Goal: Transaction & Acquisition: Purchase product/service

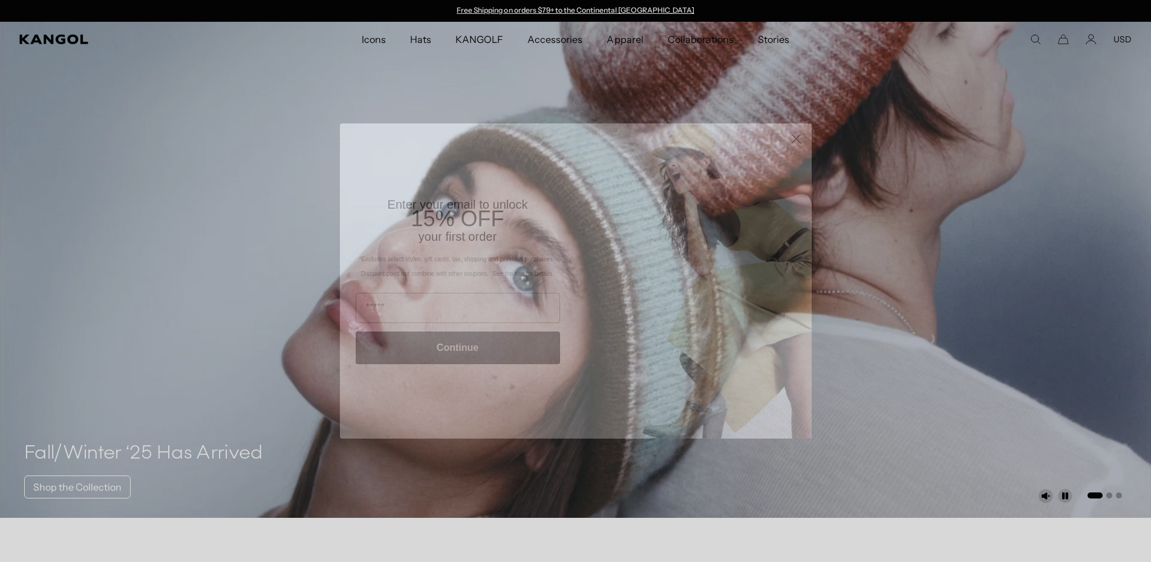
click at [794, 145] on circle "Close dialog" at bounding box center [796, 139] width 20 height 20
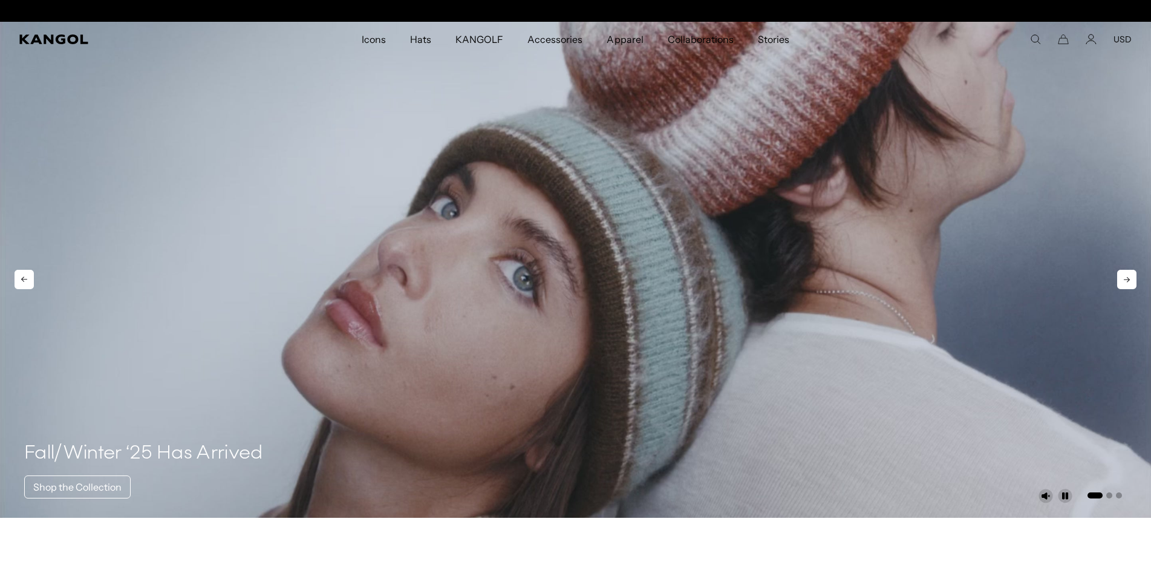
scroll to position [0, 249]
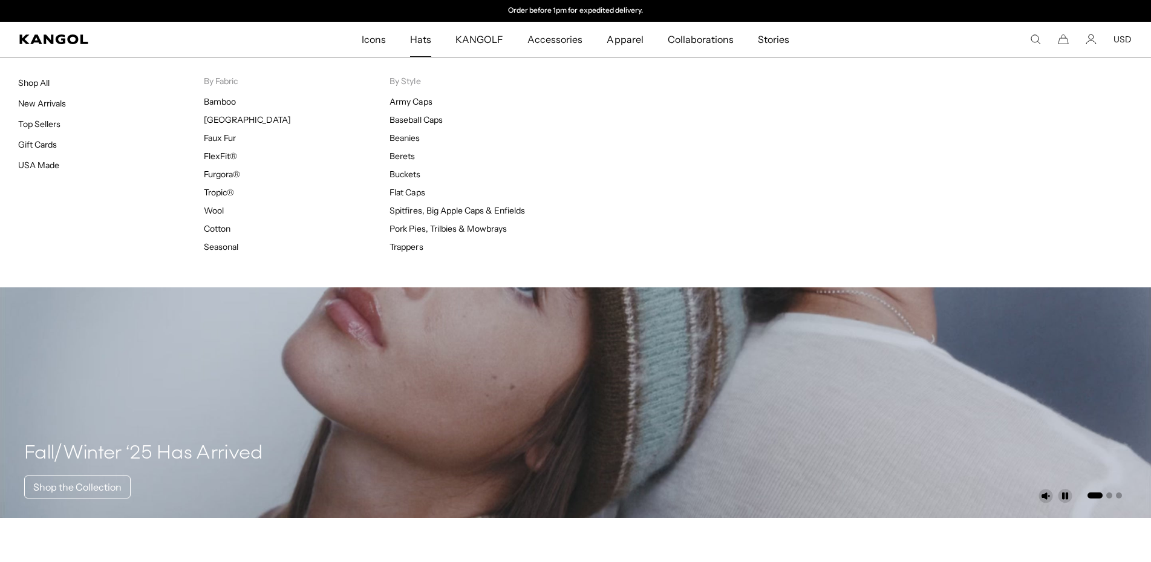
click at [427, 41] on span "Hats" at bounding box center [420, 39] width 21 height 35
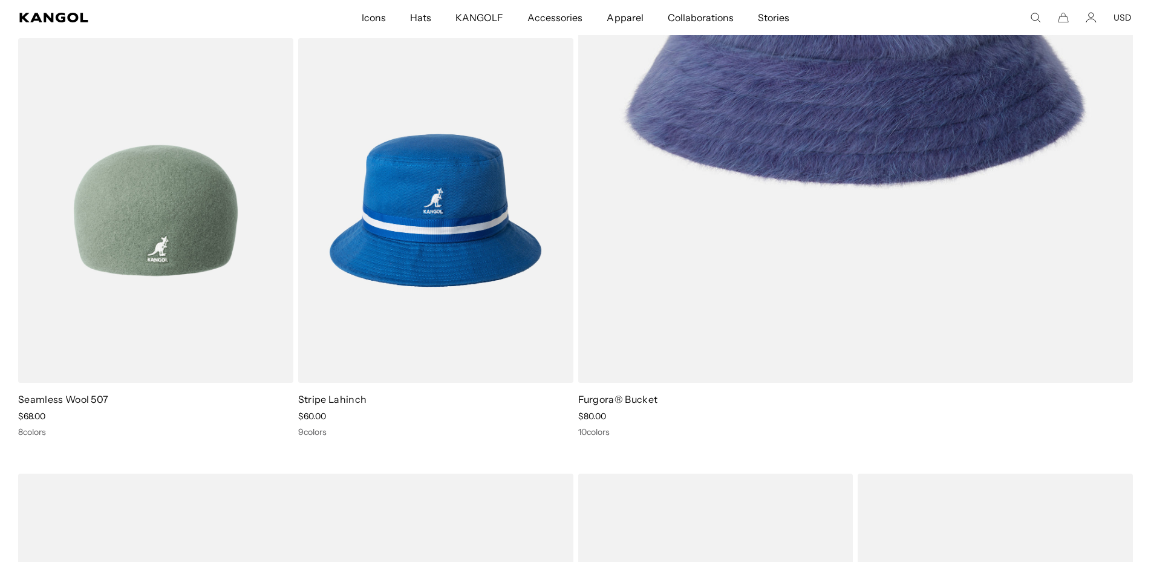
click at [220, 254] on img at bounding box center [155, 210] width 275 height 345
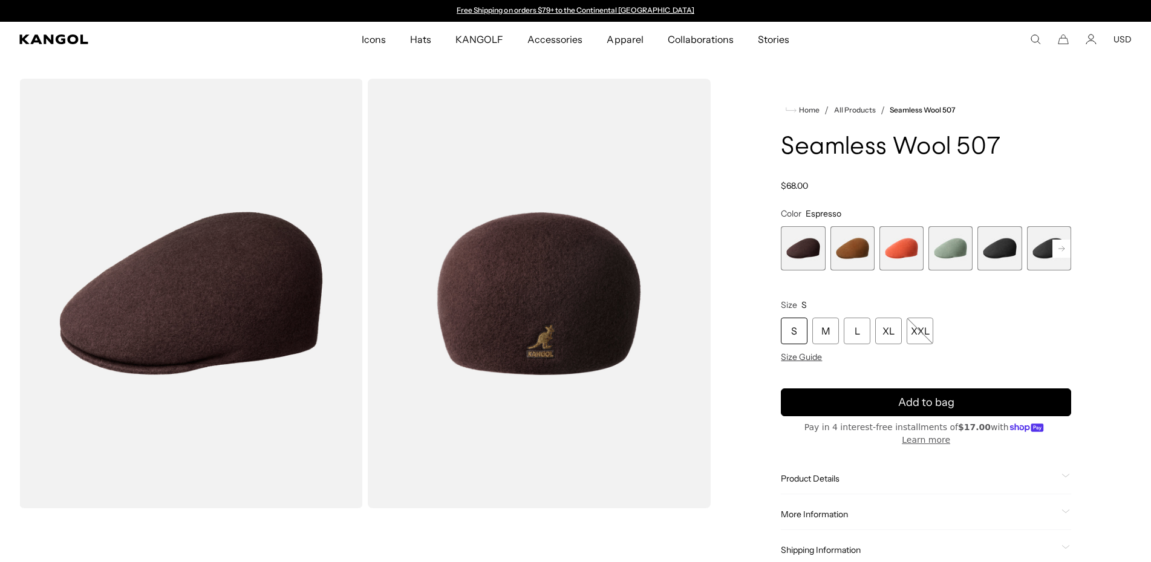
click at [796, 243] on span "1 of 9" at bounding box center [803, 248] width 44 height 44
click at [844, 244] on span "2 of 9" at bounding box center [852, 248] width 44 height 44
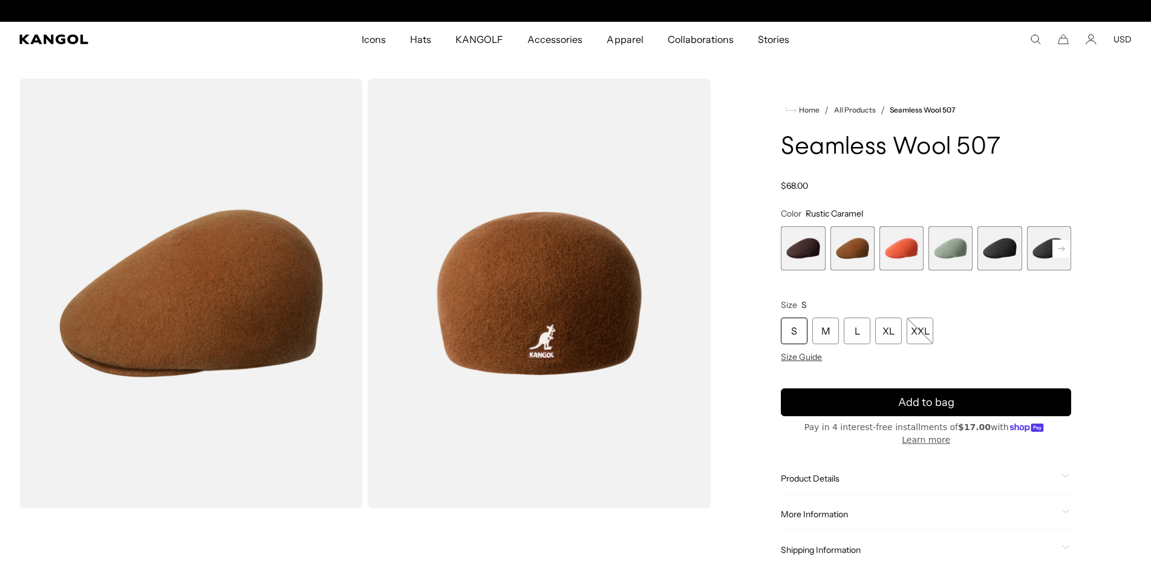
scroll to position [0, 249]
click at [806, 247] on span "1 of 9" at bounding box center [803, 248] width 44 height 44
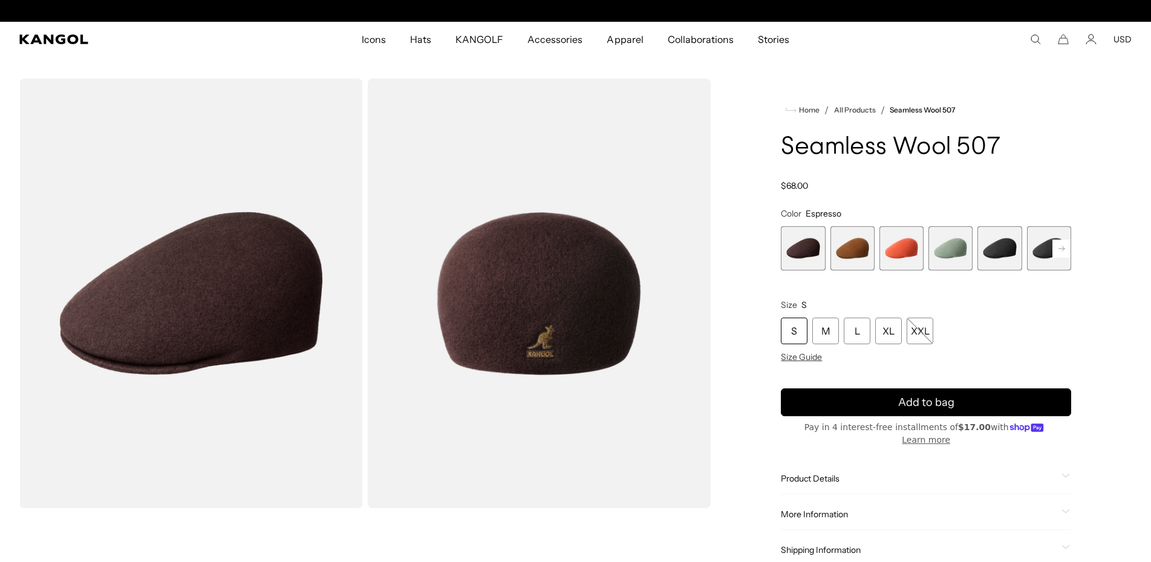
click at [844, 249] on span "2 of 9" at bounding box center [852, 248] width 44 height 44
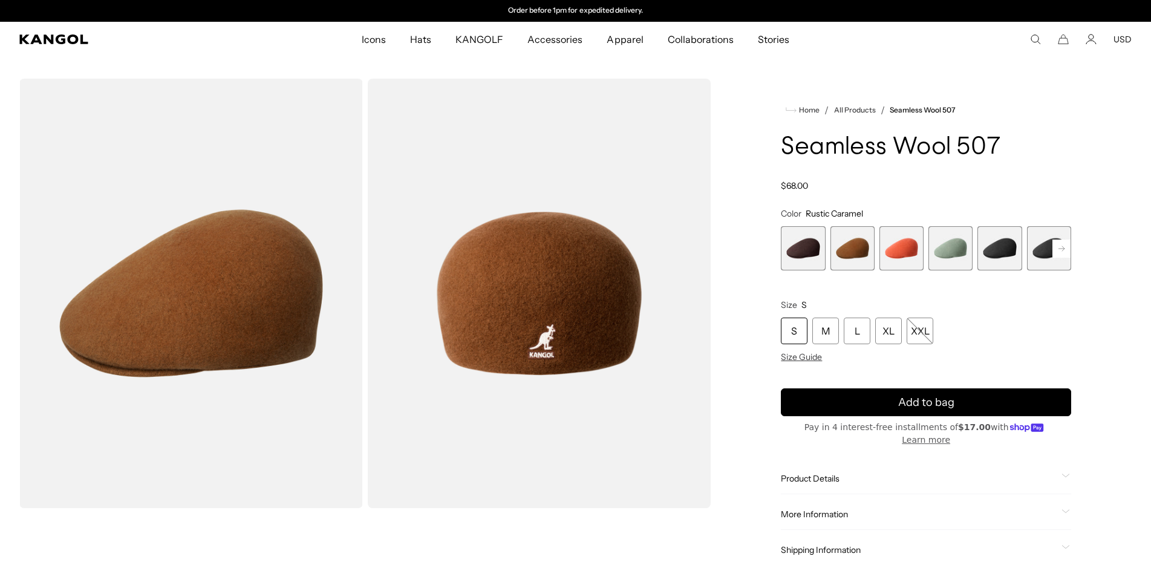
click at [817, 244] on span "1 of 9" at bounding box center [803, 248] width 44 height 44
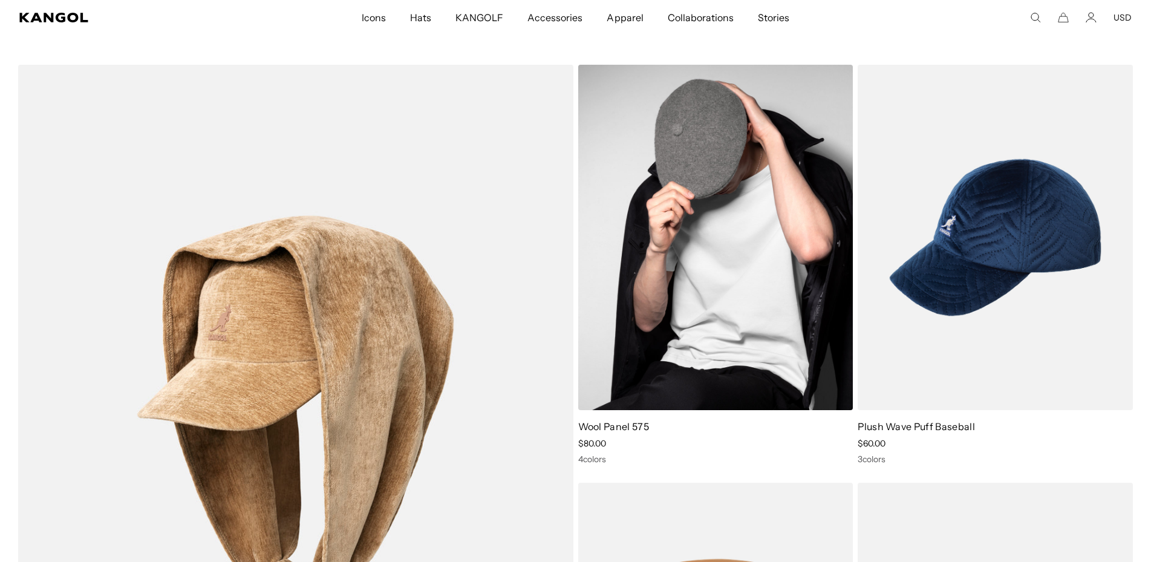
scroll to position [0, 249]
click at [713, 276] on img at bounding box center [715, 237] width 275 height 345
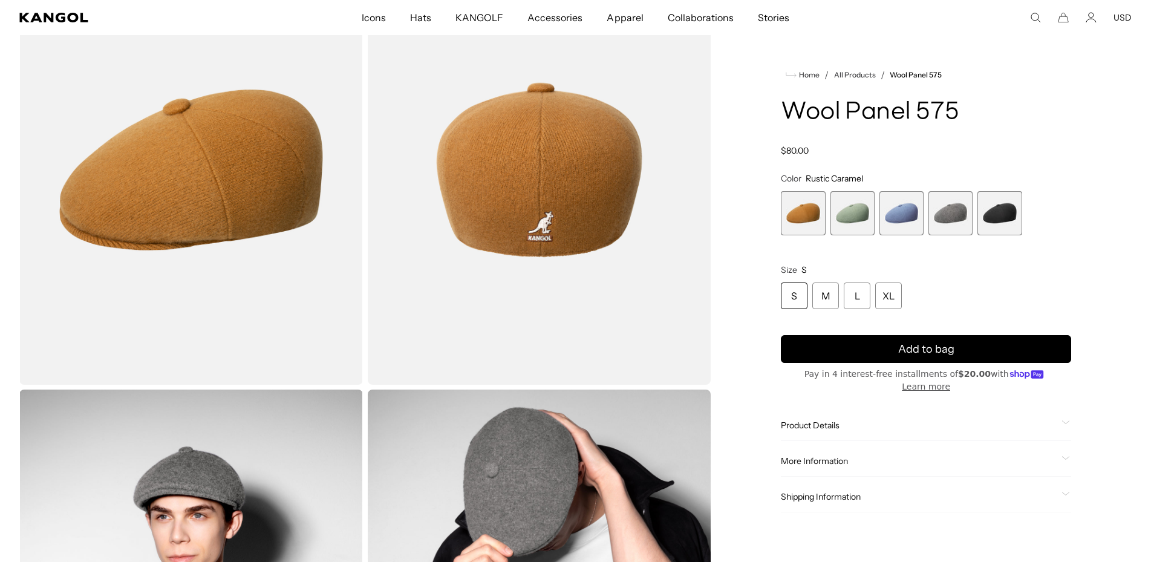
click at [1032, 16] on use "Search here" at bounding box center [1035, 17] width 9 height 9
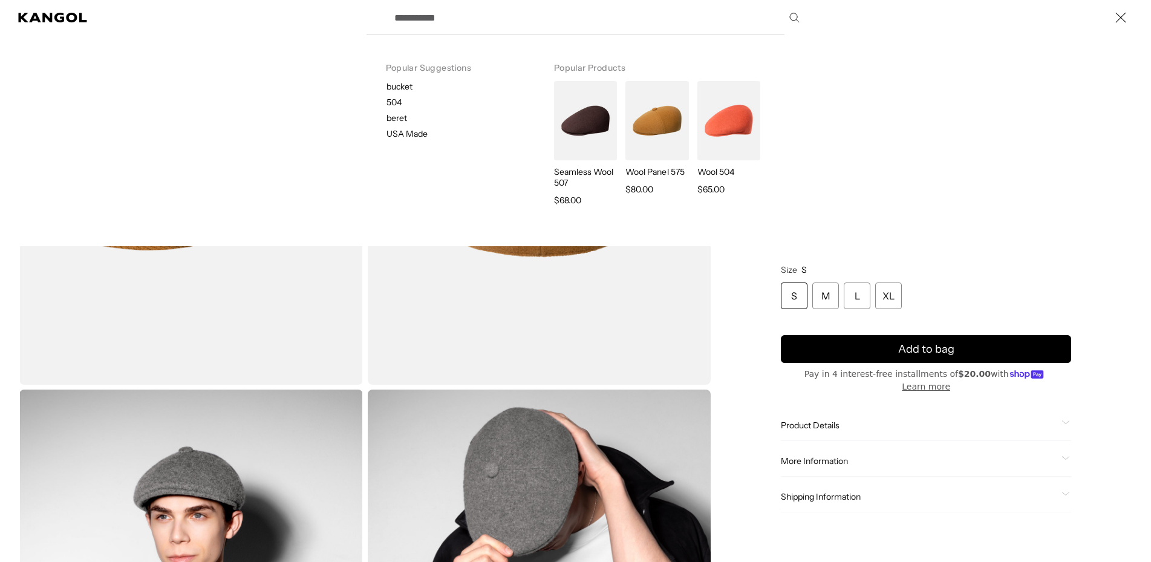
click at [544, 15] on input "Search here" at bounding box center [596, 17] width 418 height 30
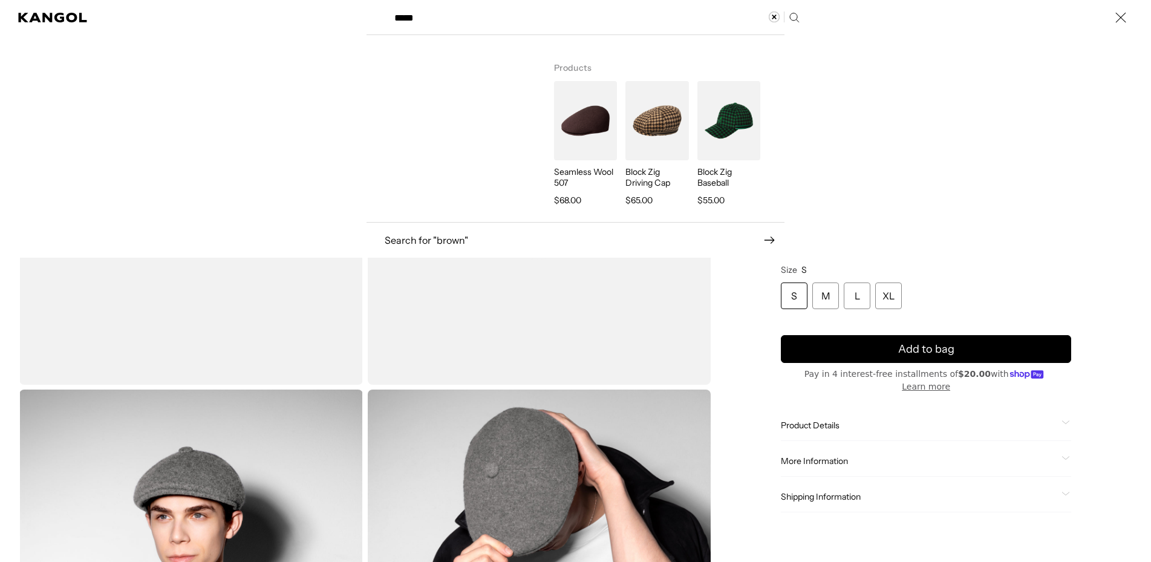
type input "*****"
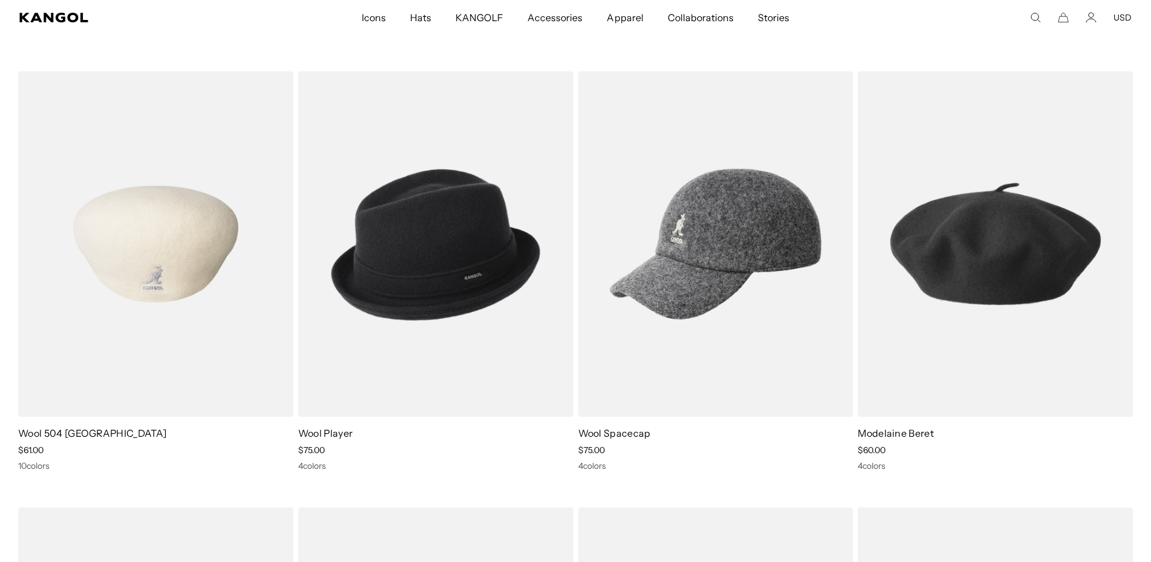
click at [204, 251] on img at bounding box center [155, 243] width 275 height 345
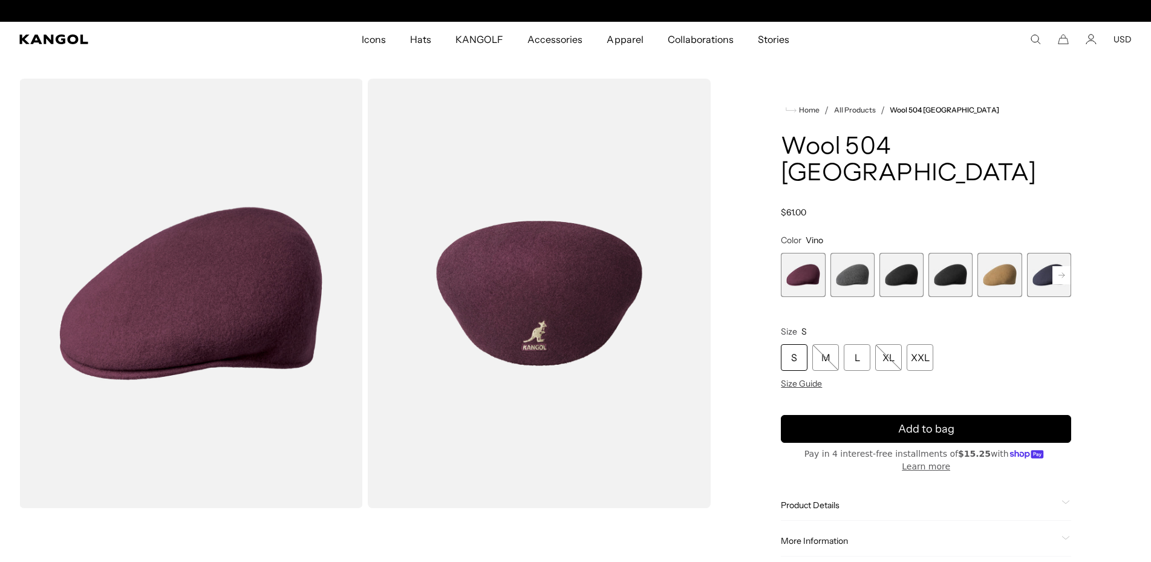
scroll to position [0, 249]
click at [1059, 266] on rect at bounding box center [1061, 275] width 18 height 18
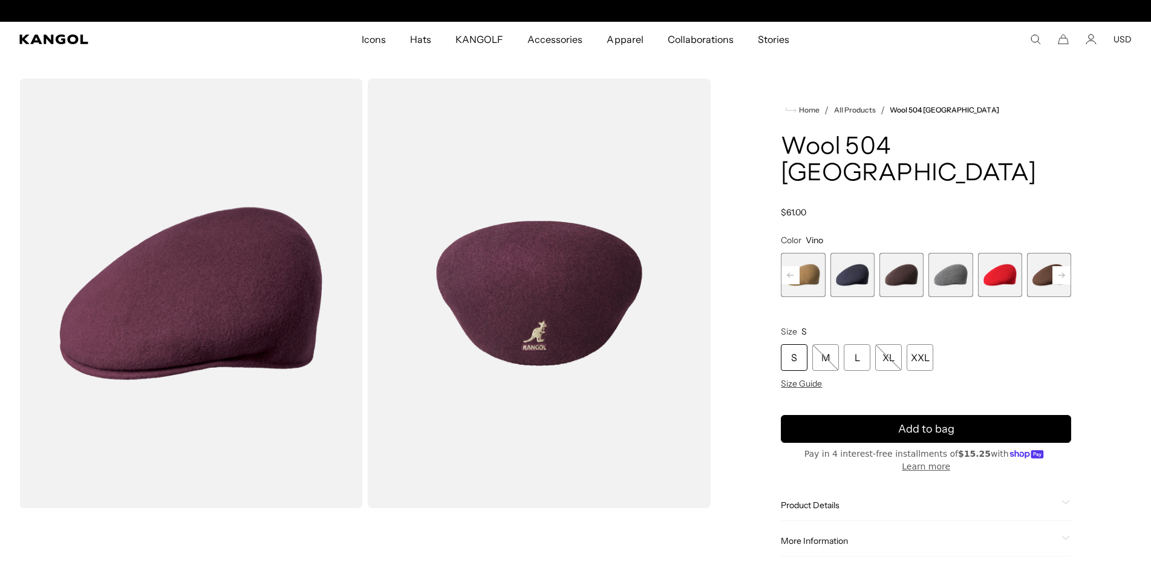
scroll to position [0, 0]
click at [895, 253] on span "7 of 12" at bounding box center [901, 275] width 44 height 44
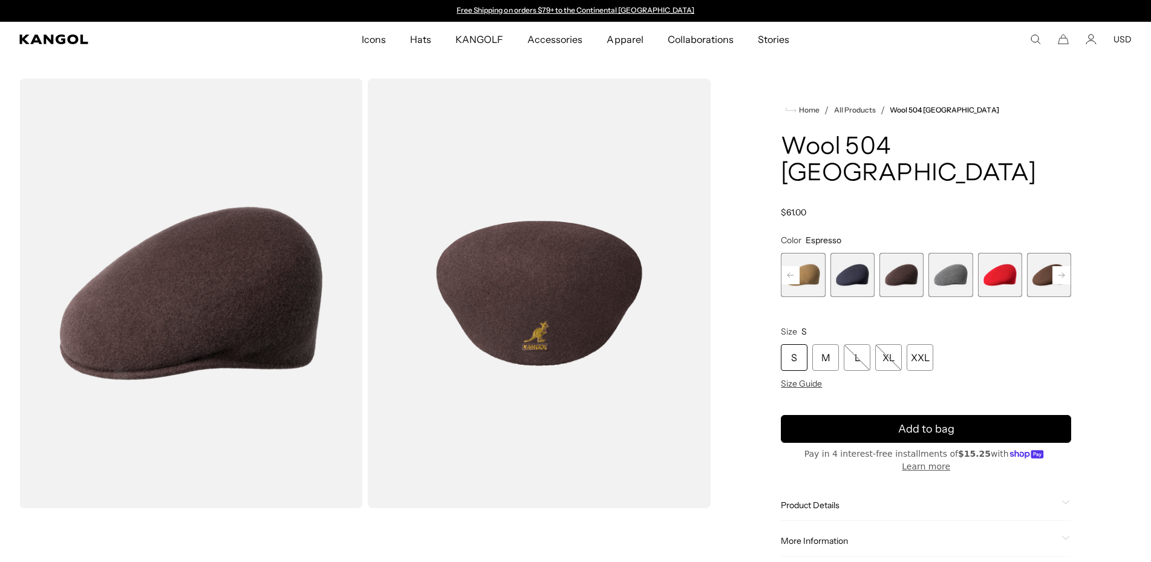
click at [1035, 253] on span "10 of 12" at bounding box center [1049, 275] width 44 height 44
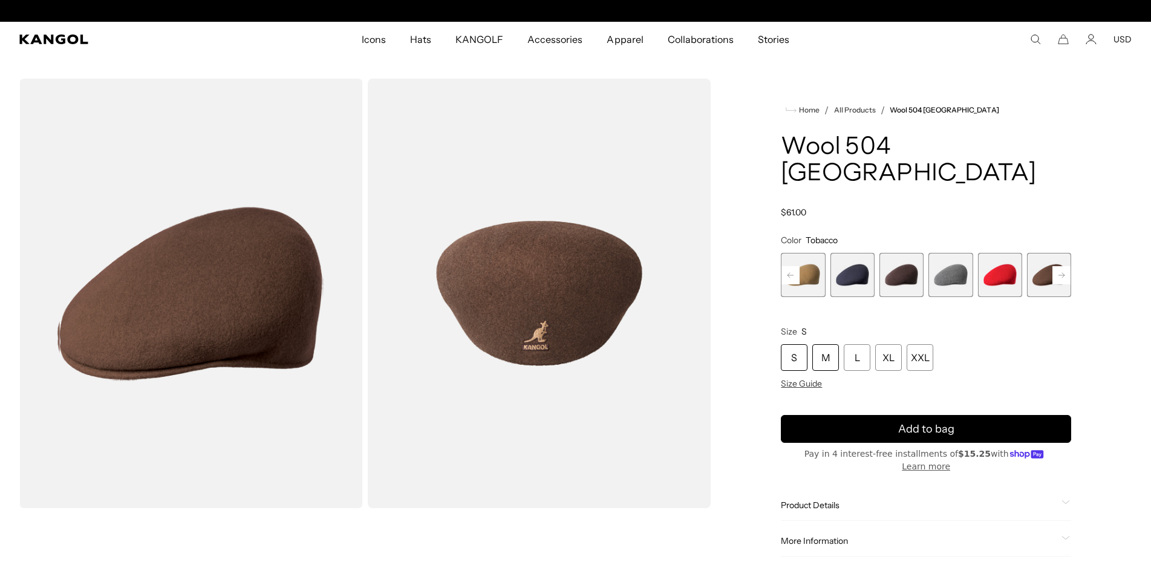
scroll to position [0, 249]
click at [852, 344] on div "L" at bounding box center [857, 357] width 27 height 27
click at [809, 378] on span "Size Guide" at bounding box center [801, 383] width 41 height 11
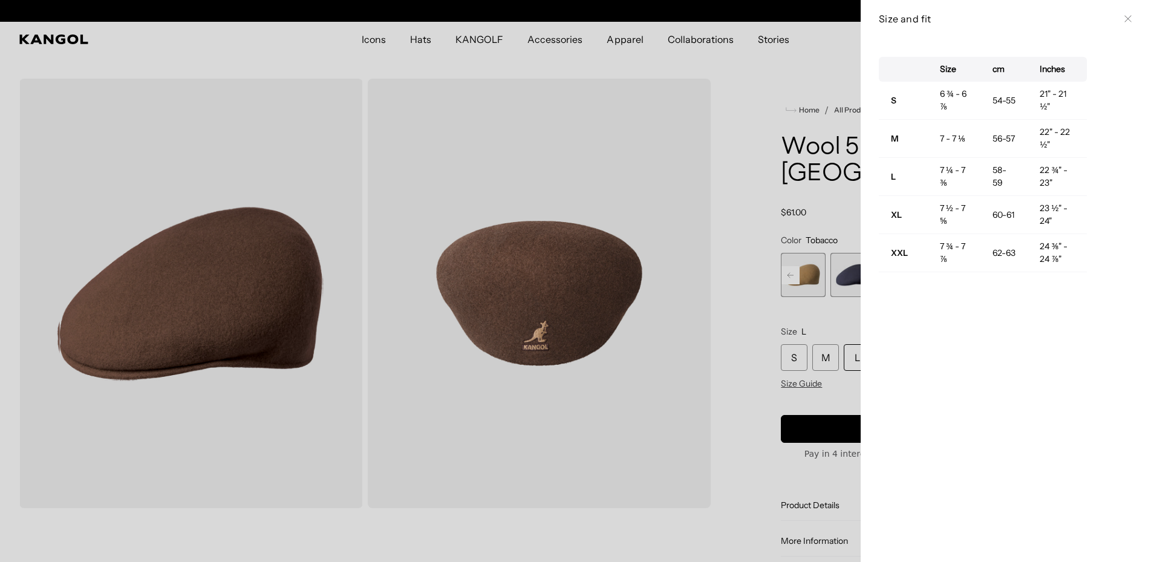
scroll to position [0, 249]
click at [968, 148] on td "7 - 7 ⅛" at bounding box center [954, 139] width 53 height 38
click at [821, 232] on div at bounding box center [575, 281] width 1151 height 562
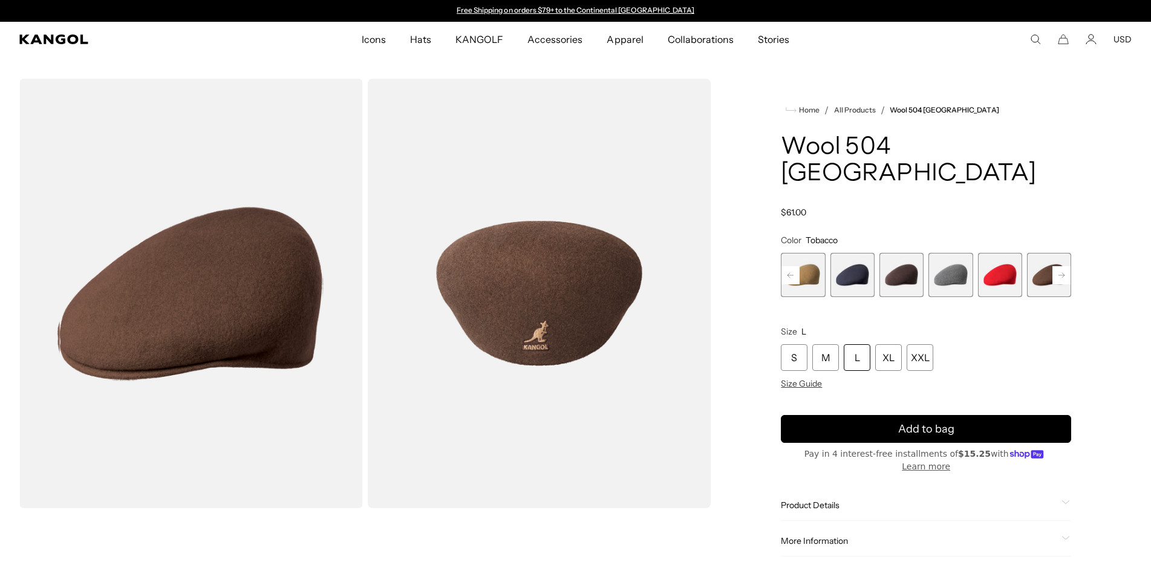
click at [815, 253] on span "5 of 12" at bounding box center [803, 275] width 44 height 44
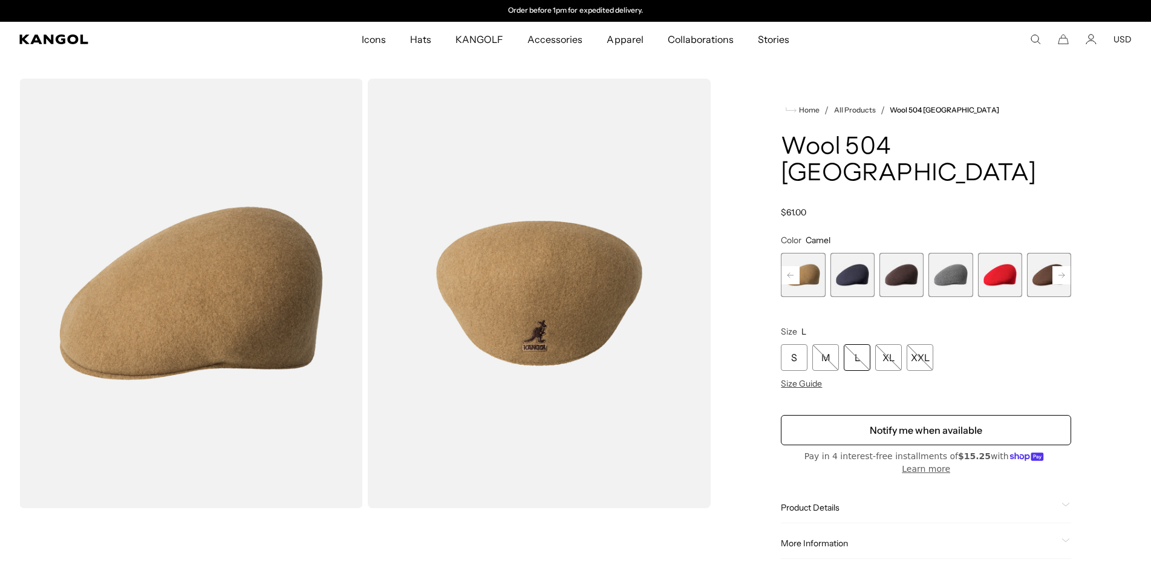
scroll to position [0, 249]
click at [1065, 266] on rect at bounding box center [1061, 275] width 18 height 18
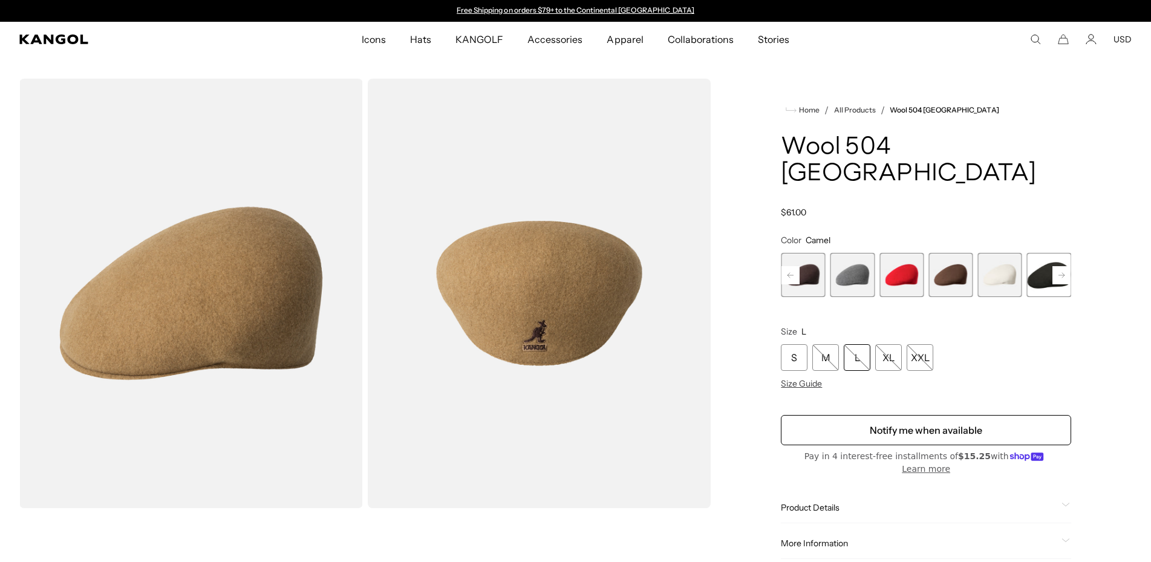
click at [1065, 266] on rect at bounding box center [1061, 275] width 18 height 18
click at [1065, 253] on span "12 of 12" at bounding box center [1049, 275] width 44 height 44
click at [1054, 253] on span "12 of 12" at bounding box center [1049, 275] width 44 height 44
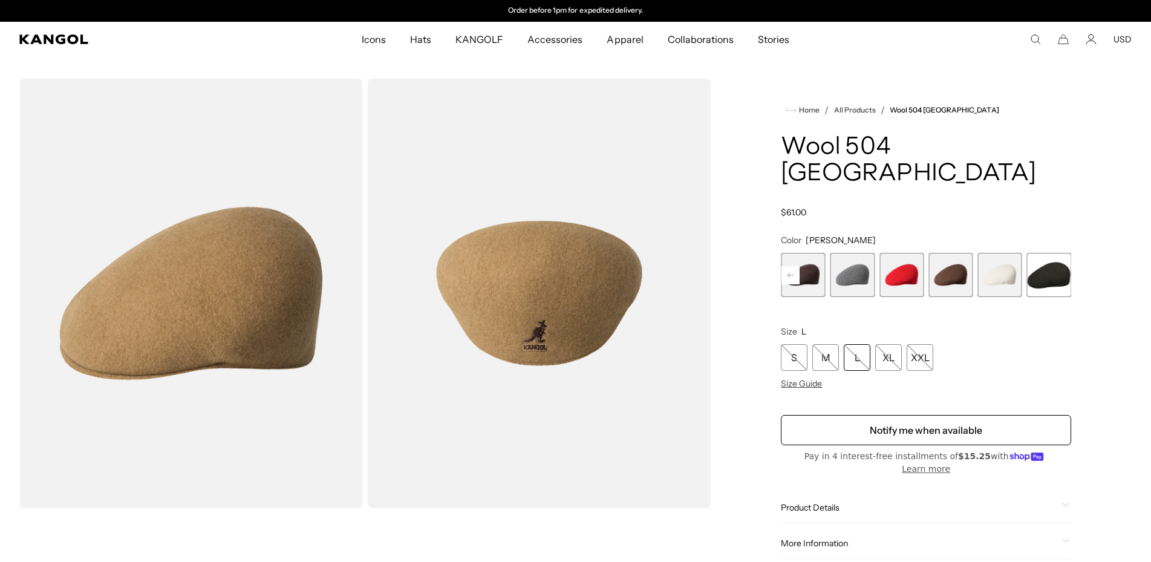
click at [1042, 253] on span "12 of 12" at bounding box center [1049, 275] width 44 height 44
click at [959, 253] on span "10 of 12" at bounding box center [950, 275] width 44 height 44
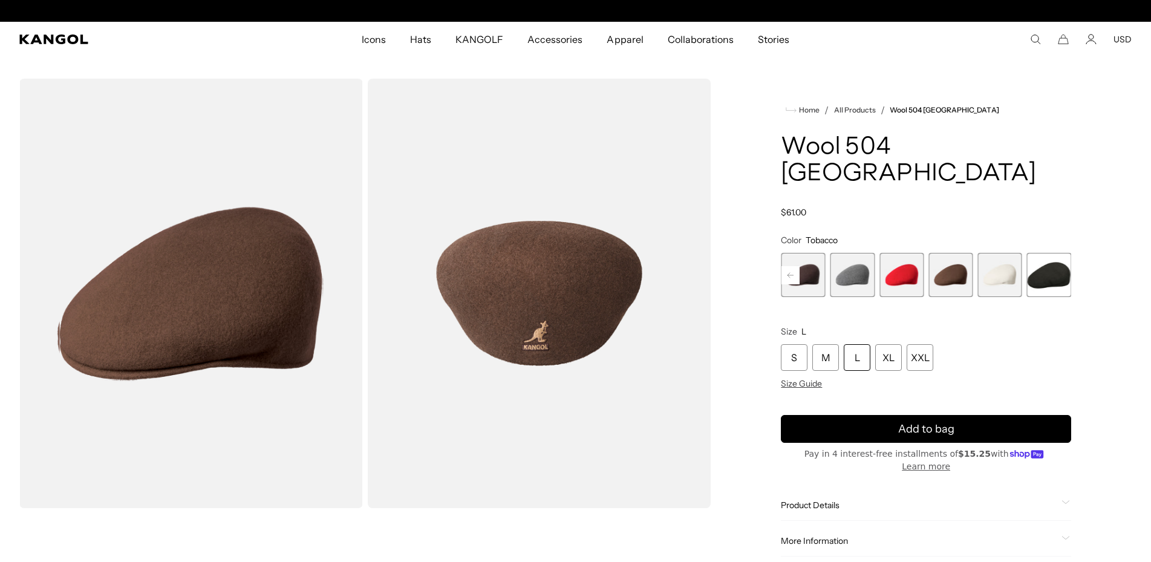
scroll to position [0, 249]
click at [810, 253] on span "7 of 12" at bounding box center [803, 275] width 44 height 44
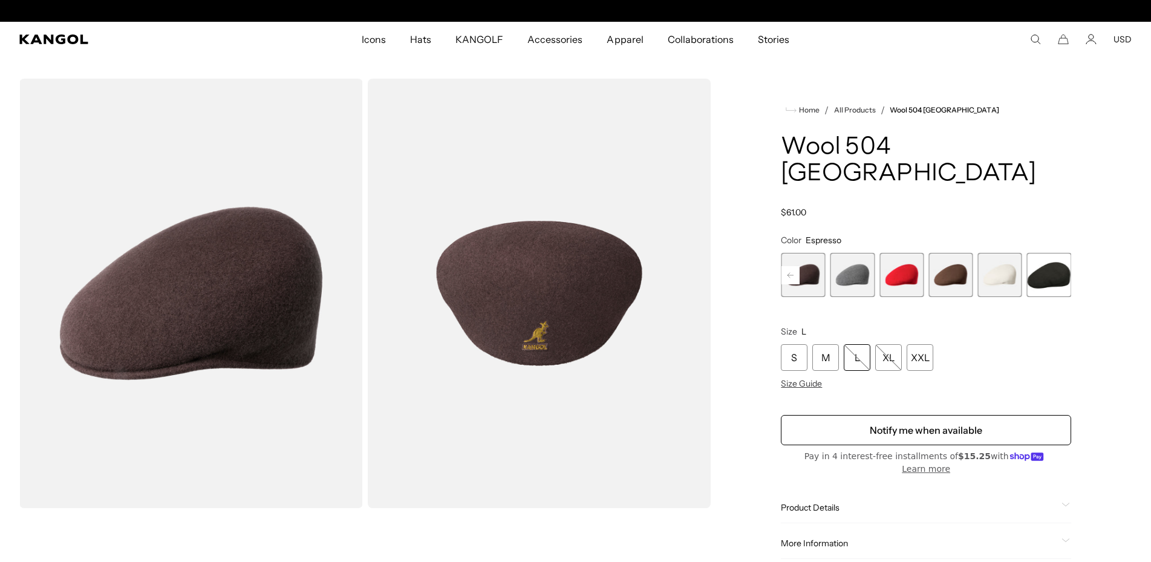
scroll to position [0, 249]
click at [987, 253] on span "11 of 12" at bounding box center [999, 275] width 44 height 44
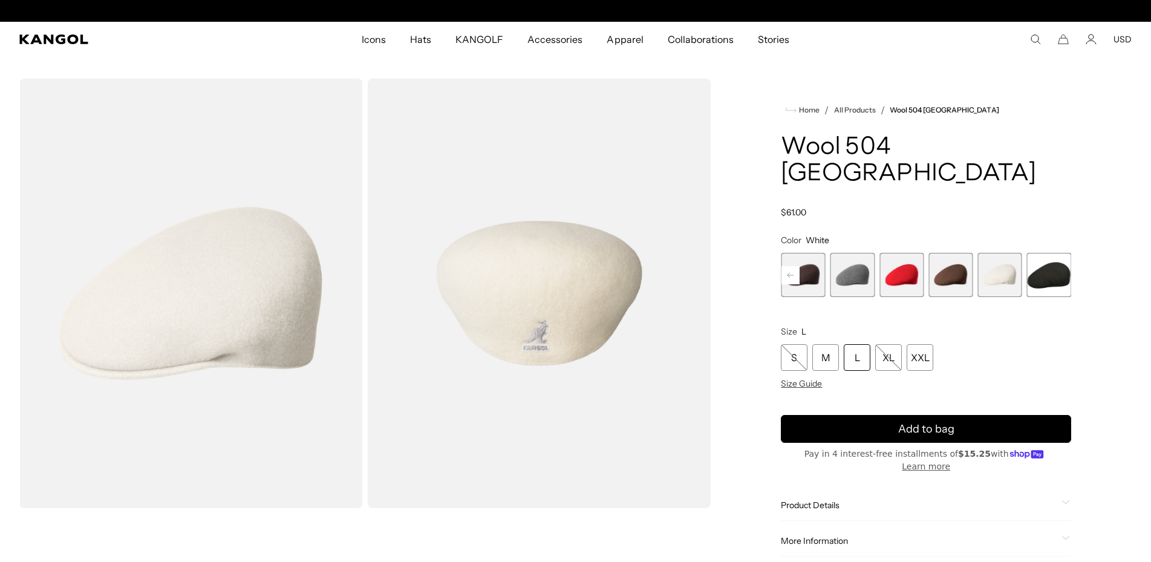
scroll to position [0, 249]
click at [1056, 253] on span "12 of 12" at bounding box center [1049, 275] width 44 height 44
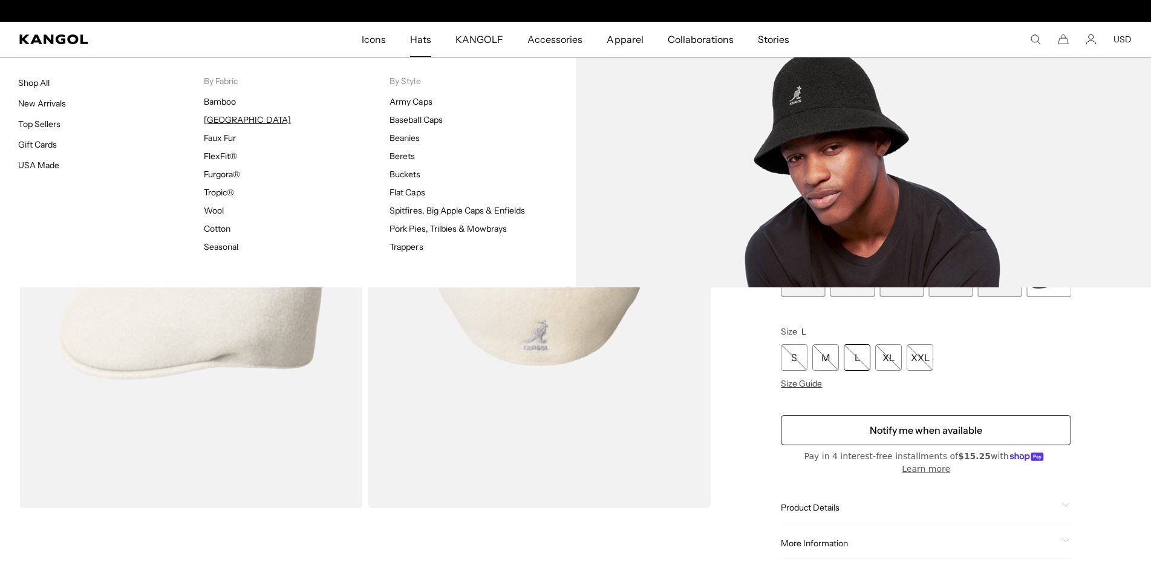
scroll to position [0, 0]
click at [223, 119] on link "[GEOGRAPHIC_DATA]" at bounding box center [247, 119] width 86 height 11
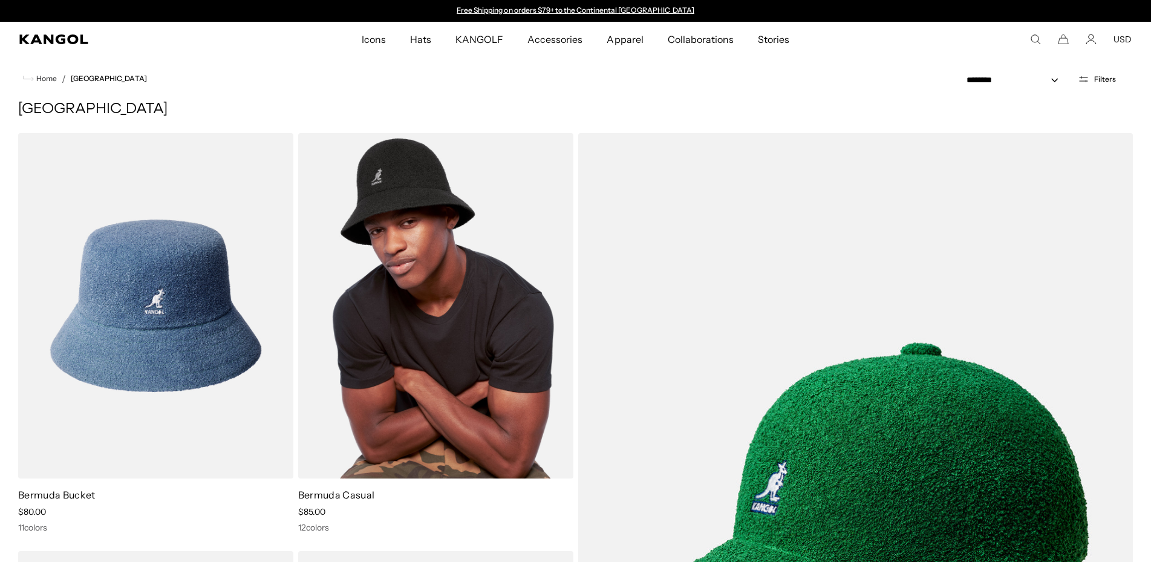
click at [442, 236] on img at bounding box center [435, 305] width 275 height 345
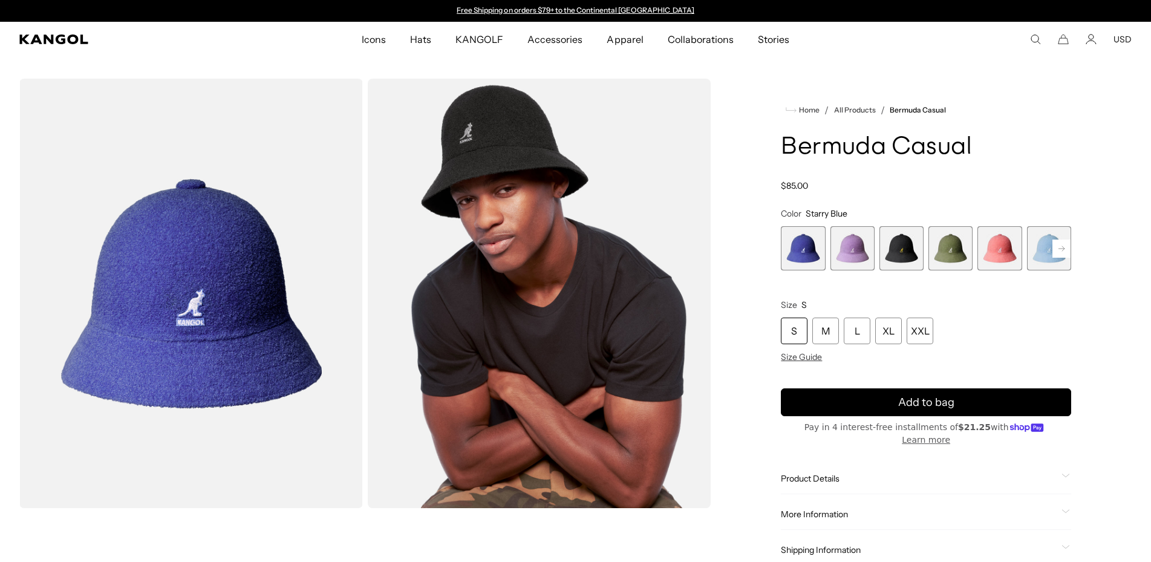
click at [893, 249] on span "3 of 12" at bounding box center [901, 248] width 44 height 44
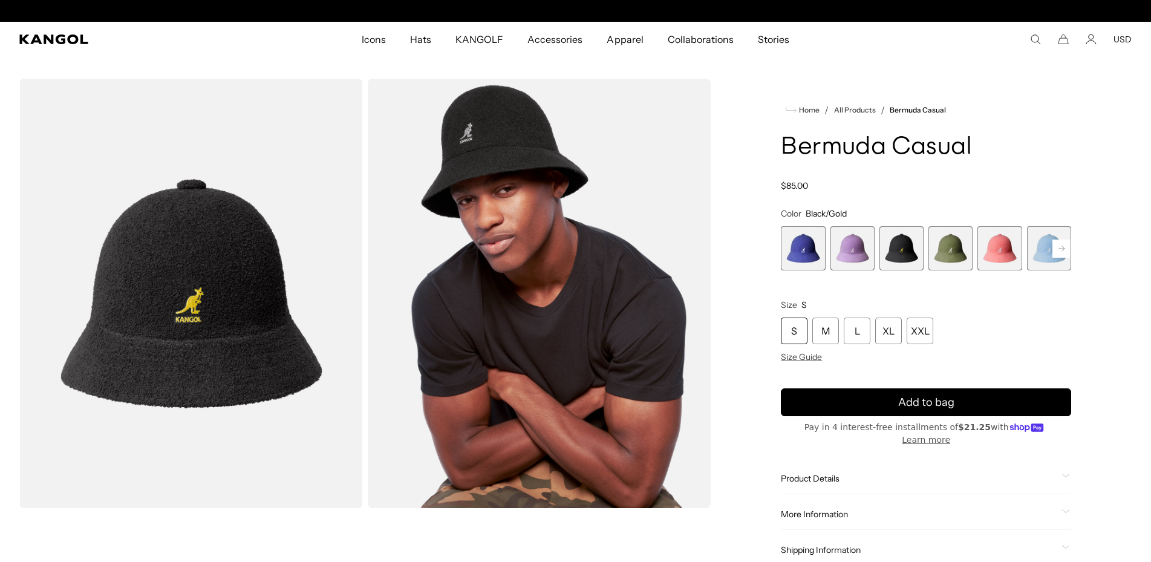
scroll to position [0, 249]
click at [900, 254] on span "3 of 12" at bounding box center [901, 248] width 44 height 44
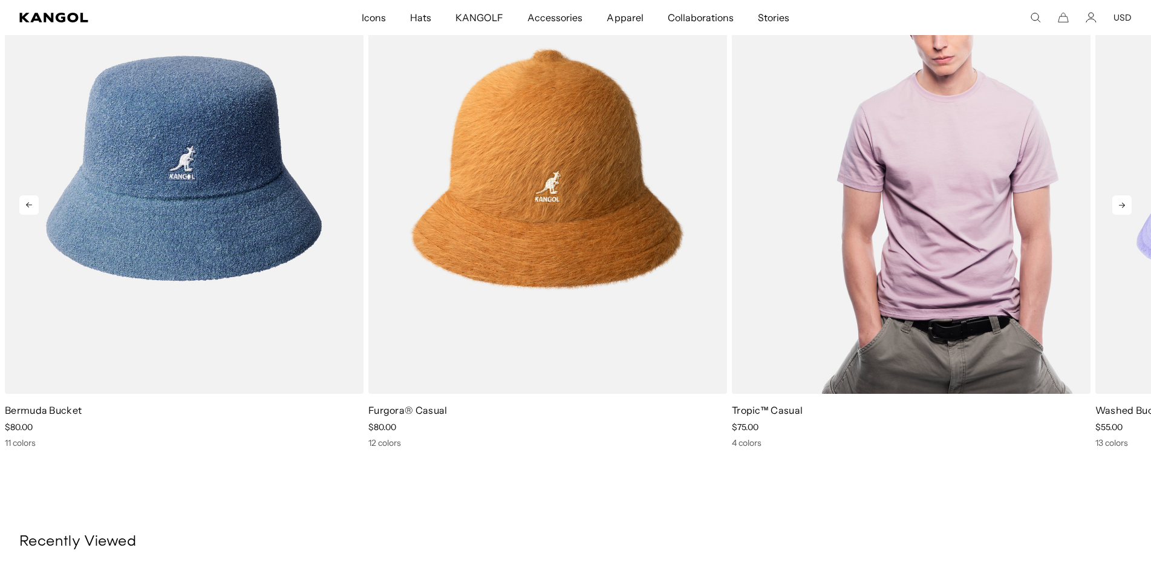
scroll to position [1049, 0]
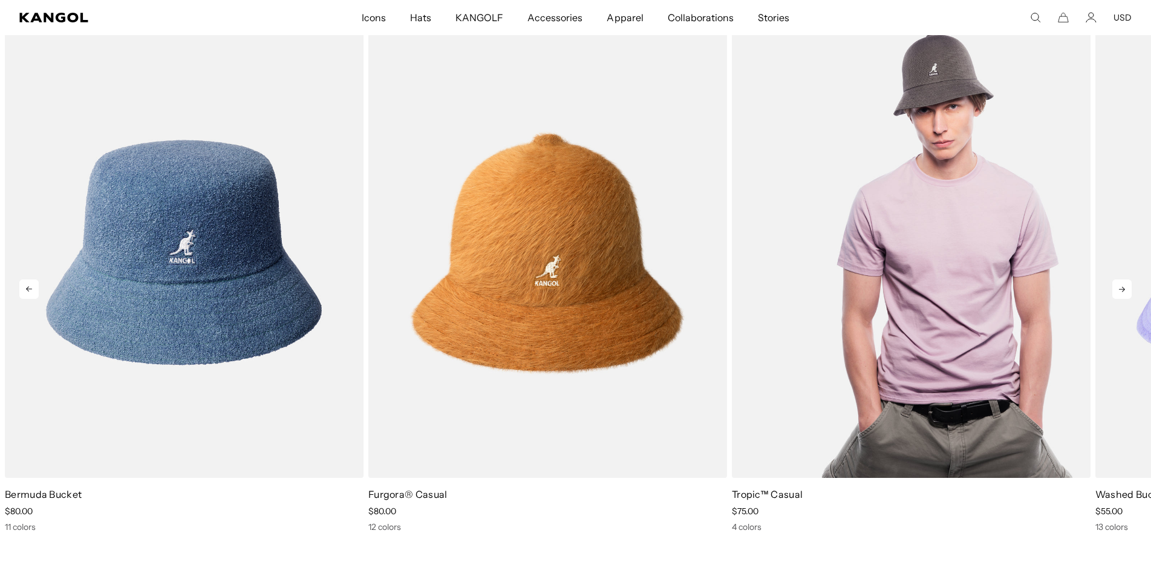
click at [937, 173] on img "3 of 5" at bounding box center [911, 252] width 359 height 450
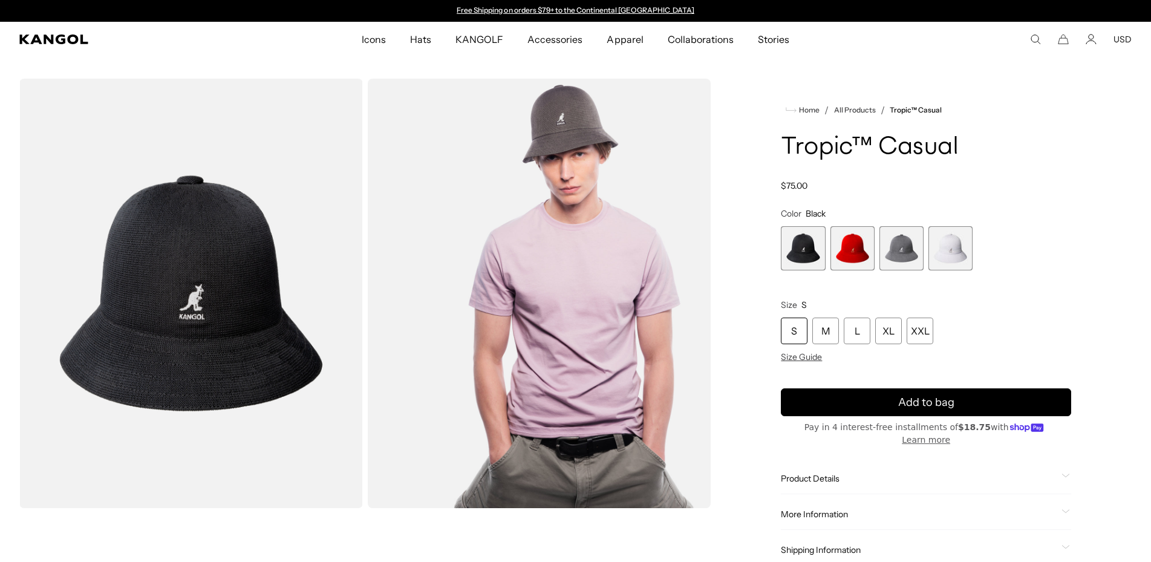
click at [812, 246] on span "1 of 4" at bounding box center [803, 248] width 44 height 44
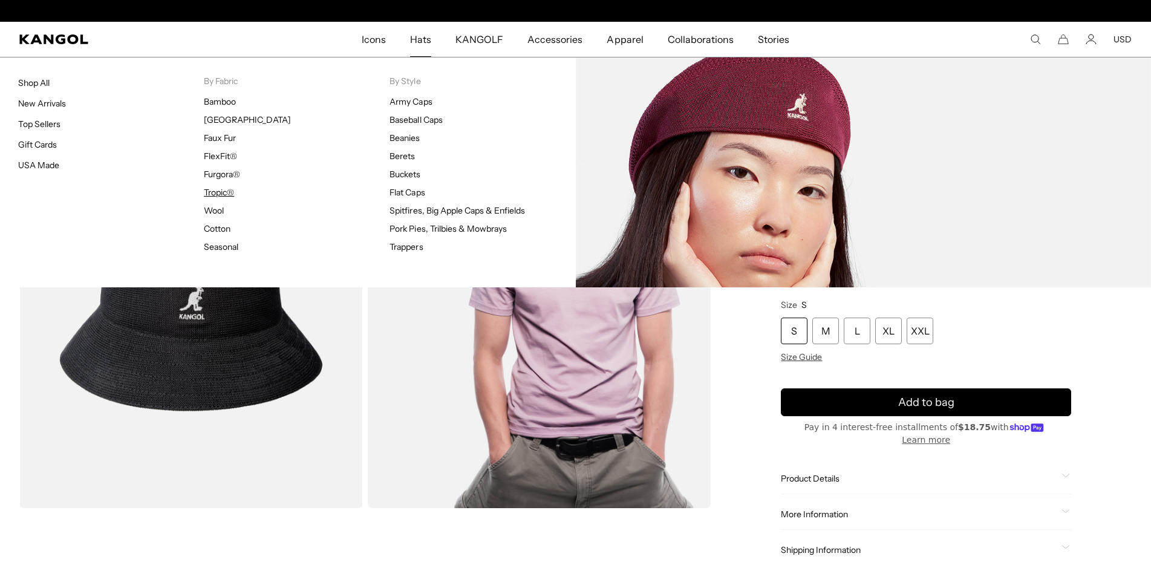
scroll to position [0, 249]
click at [216, 194] on link "Tropic®" at bounding box center [219, 192] width 30 height 11
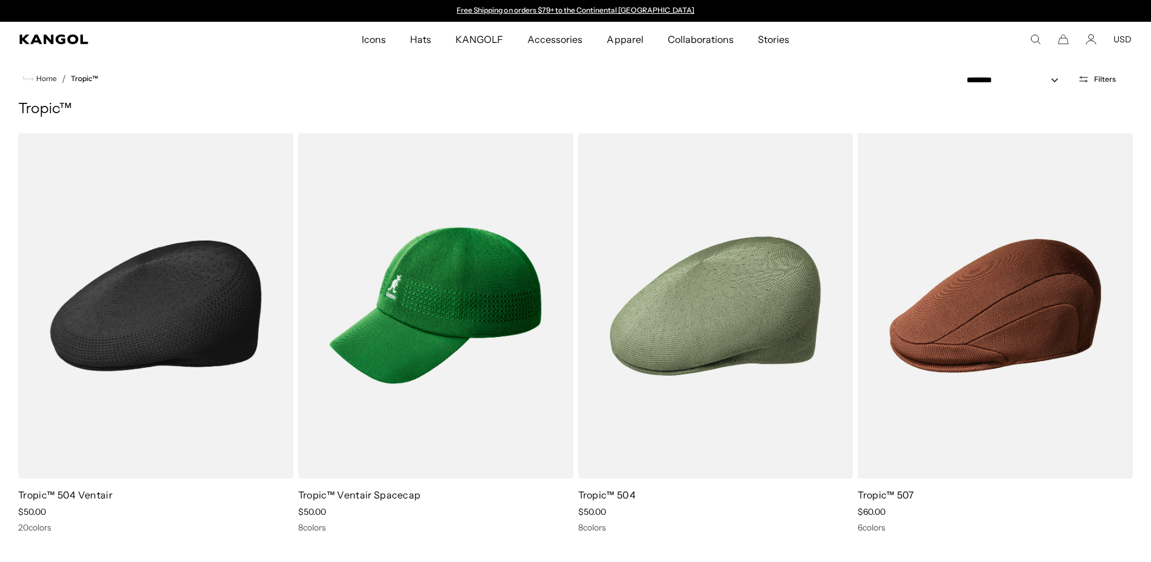
click at [215, 280] on img at bounding box center [155, 305] width 275 height 345
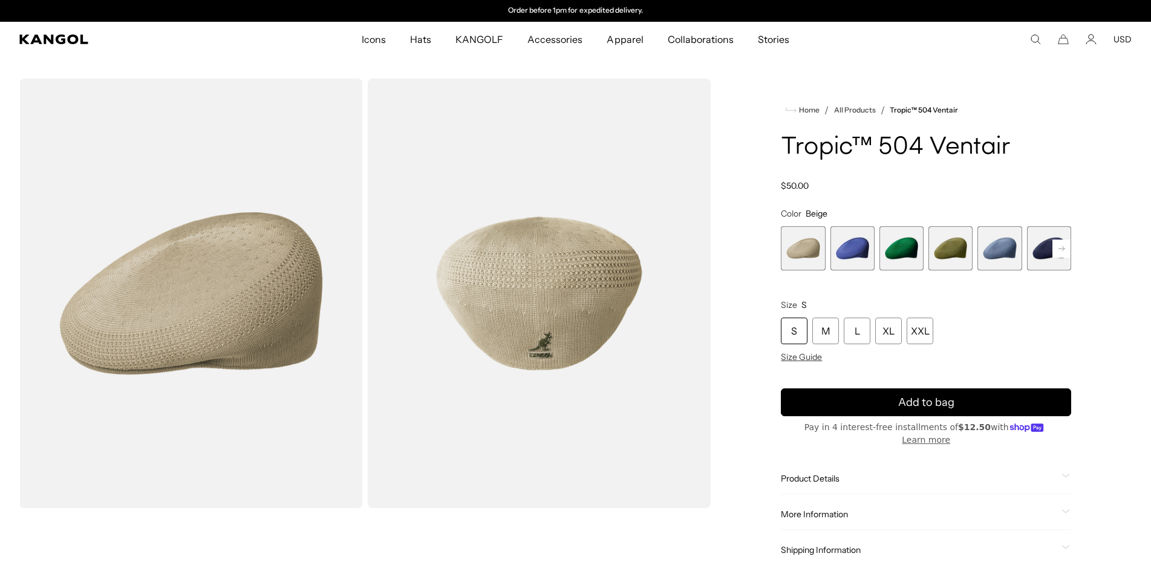
click at [1059, 246] on rect at bounding box center [1061, 249] width 18 height 18
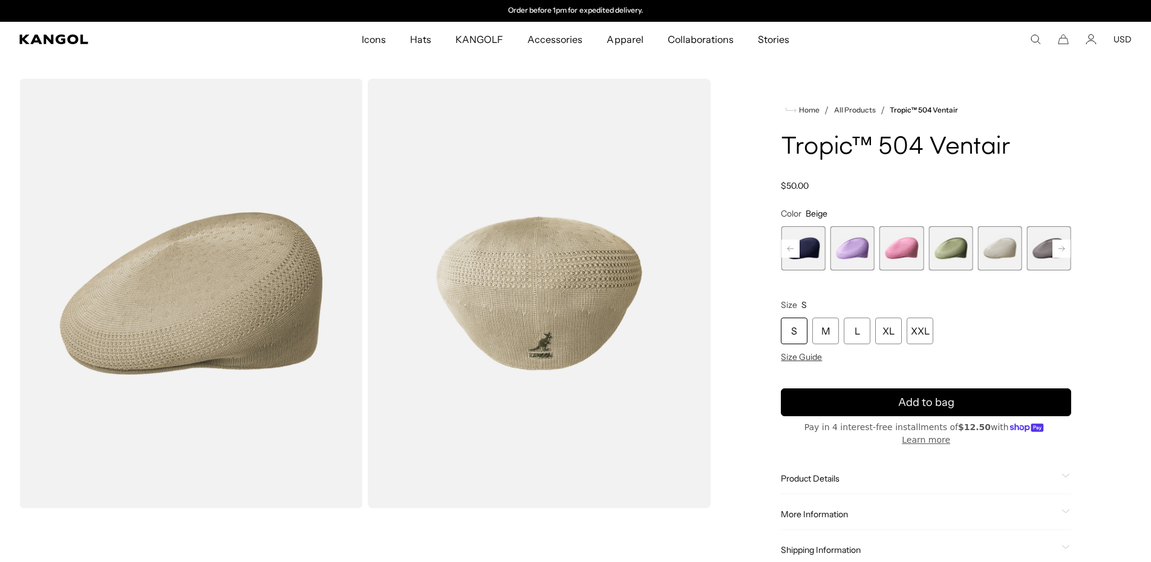
click at [1059, 246] on rect at bounding box center [1061, 249] width 18 height 18
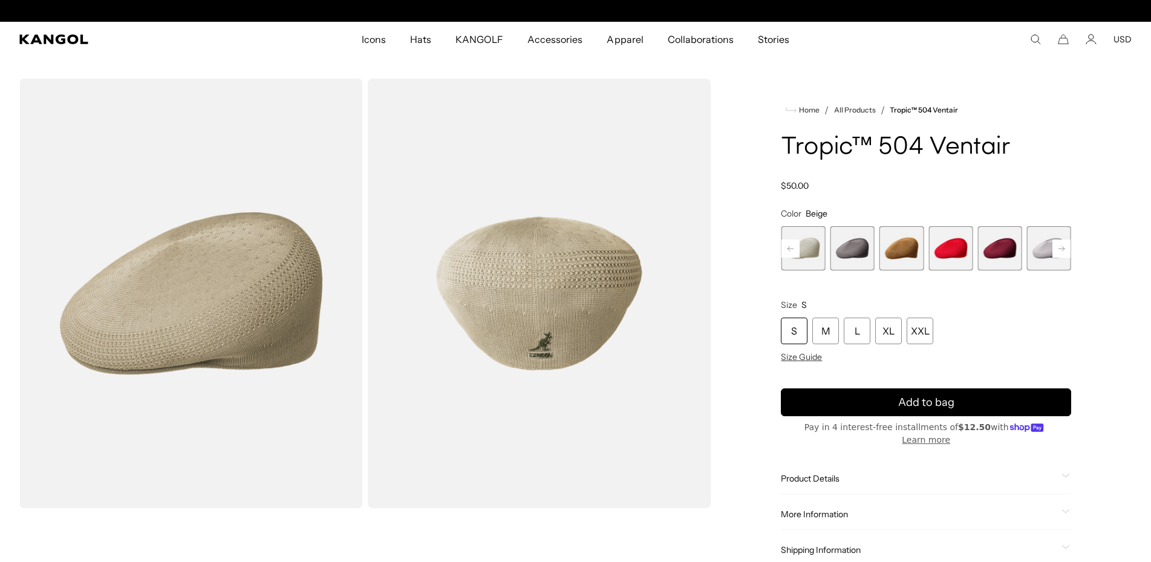
click at [1059, 246] on rect at bounding box center [1061, 249] width 18 height 18
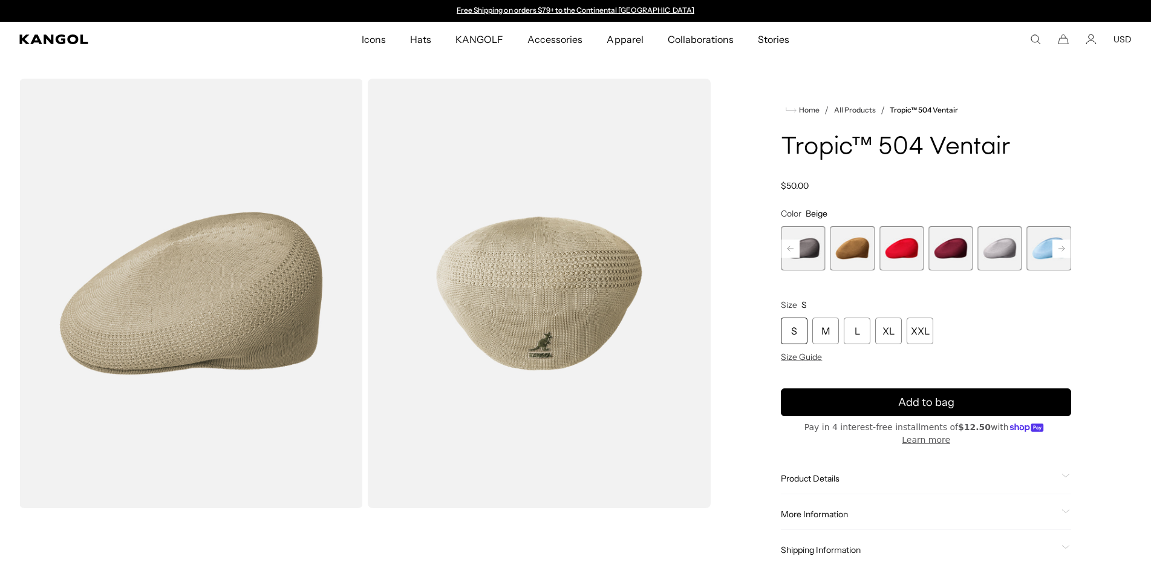
click at [1059, 246] on rect at bounding box center [1061, 249] width 18 height 18
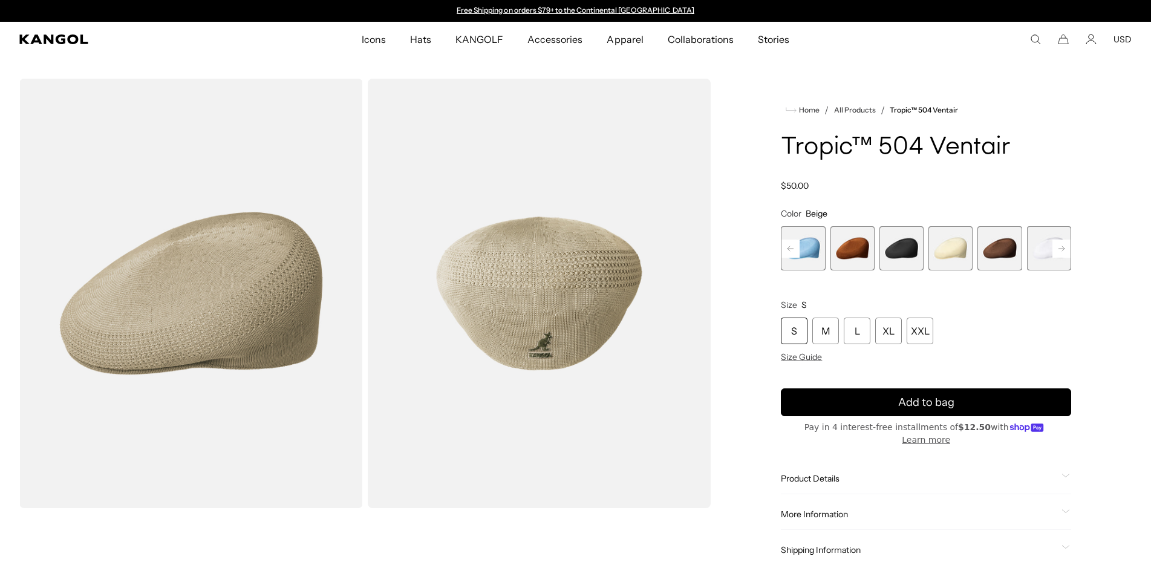
click at [1059, 246] on rect at bounding box center [1061, 249] width 18 height 18
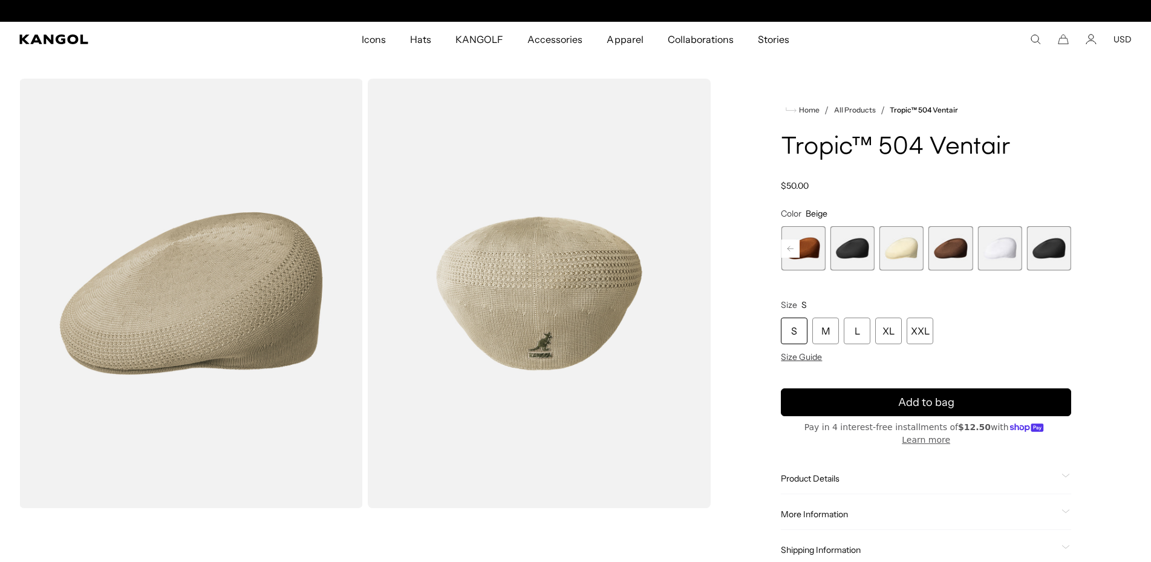
click at [840, 243] on span "18 of 22" at bounding box center [852, 248] width 44 height 44
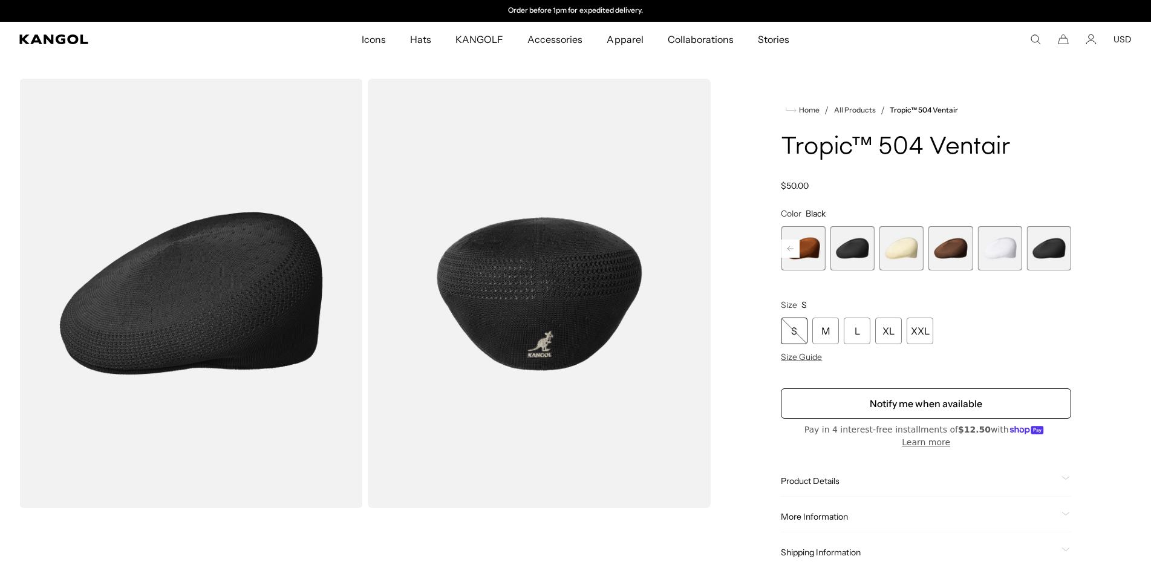
click at [1049, 250] on span "22 of 22" at bounding box center [1049, 248] width 44 height 44
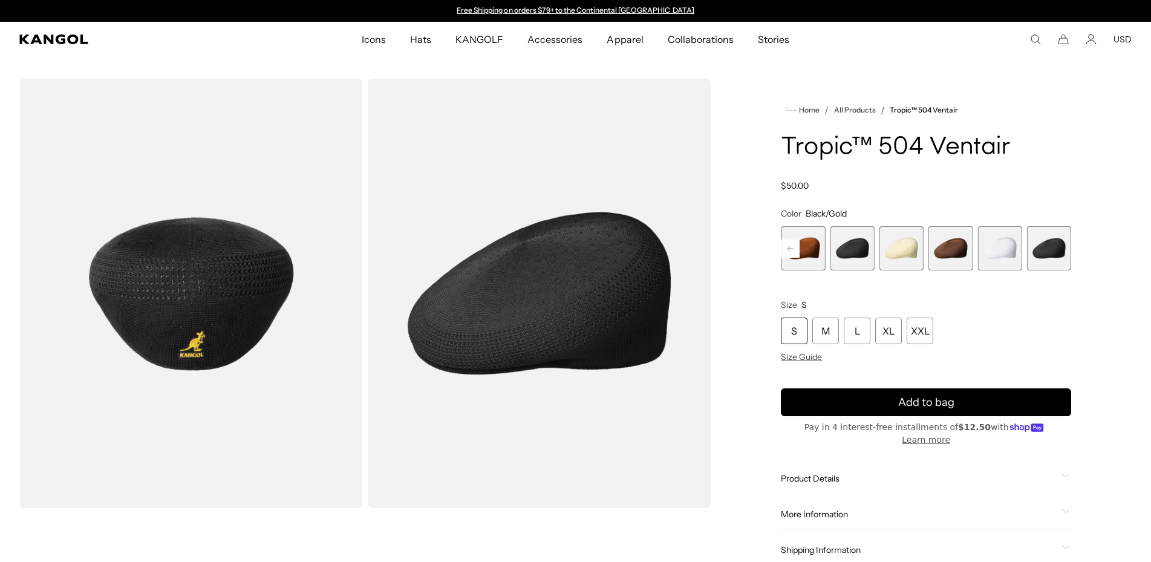
click at [852, 243] on span "18 of 22" at bounding box center [852, 248] width 44 height 44
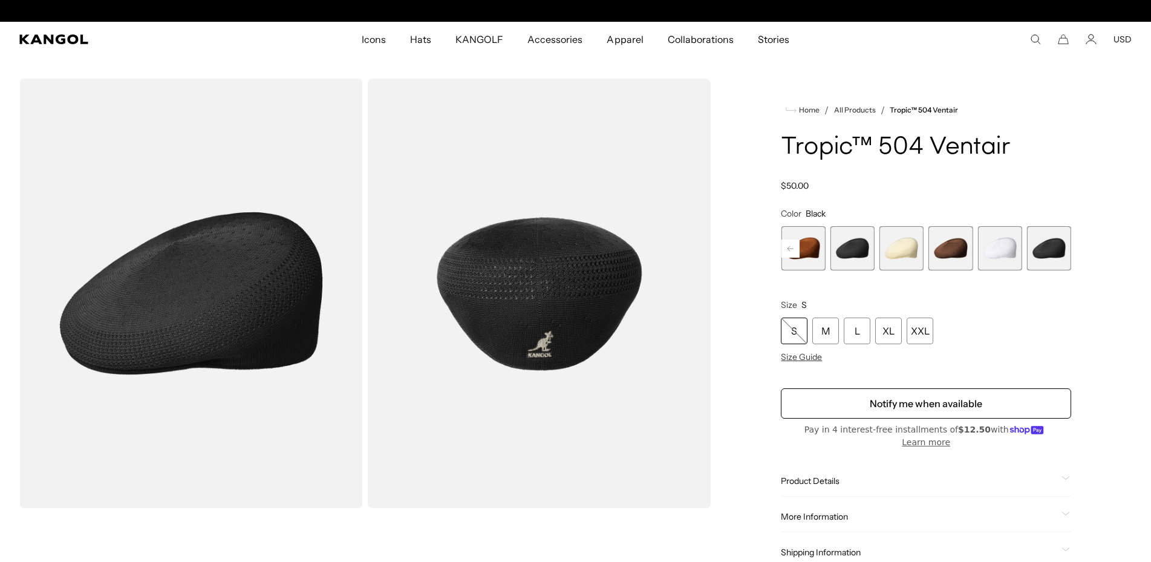
scroll to position [0, 249]
click at [1046, 247] on span "22 of 22" at bounding box center [1049, 248] width 44 height 44
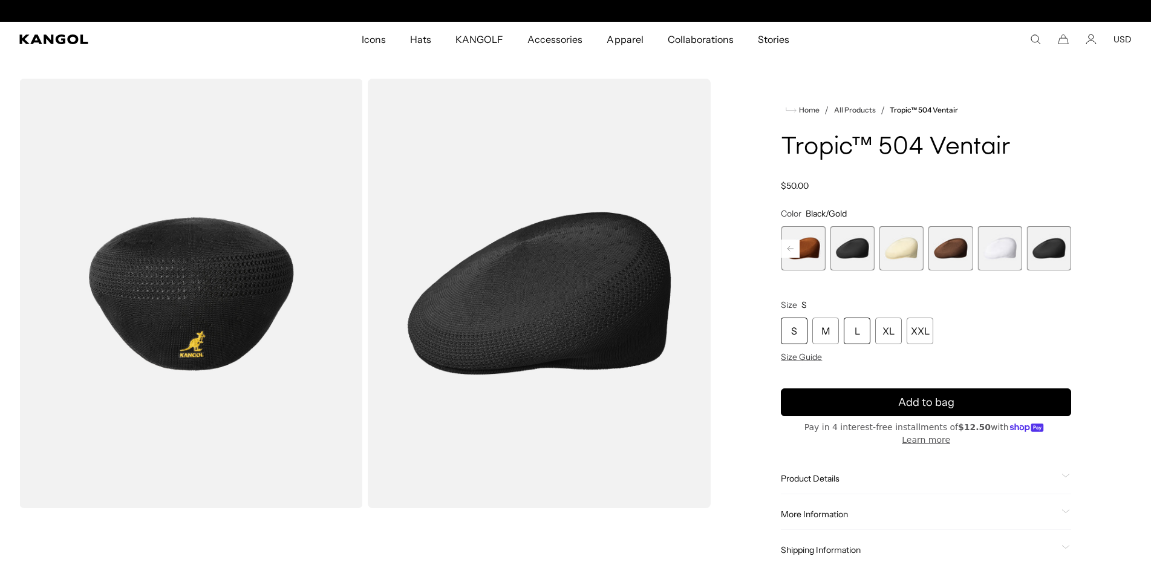
click at [855, 327] on div "L" at bounding box center [857, 331] width 27 height 27
click at [856, 330] on div "L" at bounding box center [857, 331] width 27 height 27
click at [809, 362] on span "Size Guide" at bounding box center [801, 356] width 41 height 11
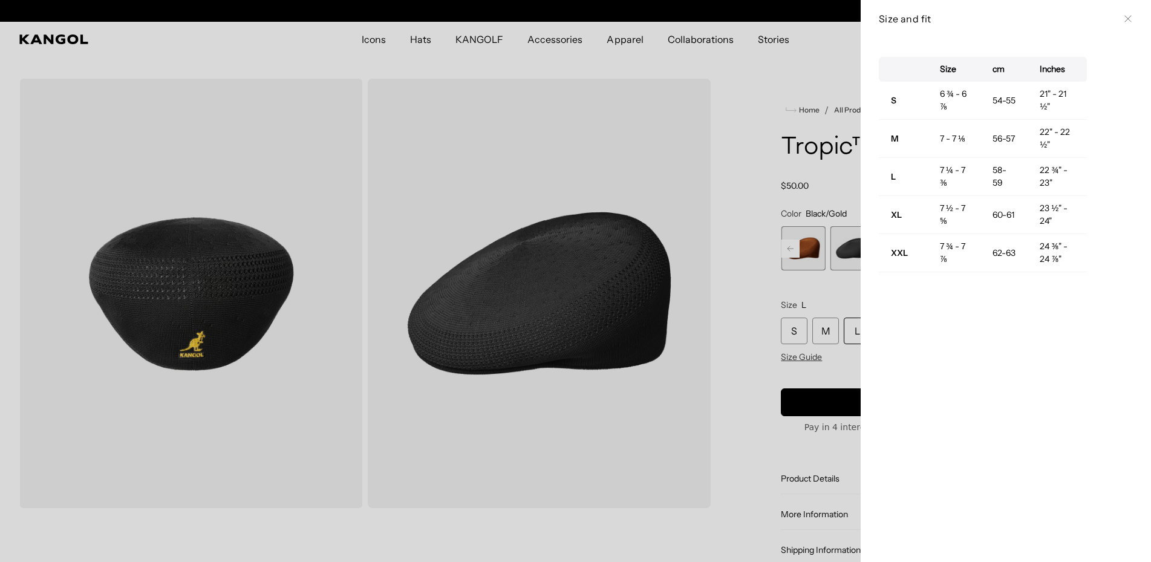
scroll to position [0, 249]
click at [948, 140] on td "7 - 7 ⅛" at bounding box center [954, 139] width 53 height 38
click at [896, 140] on strong "M" at bounding box center [895, 138] width 8 height 11
click at [1044, 130] on td "22" - 22 ½"" at bounding box center [1057, 139] width 59 height 38
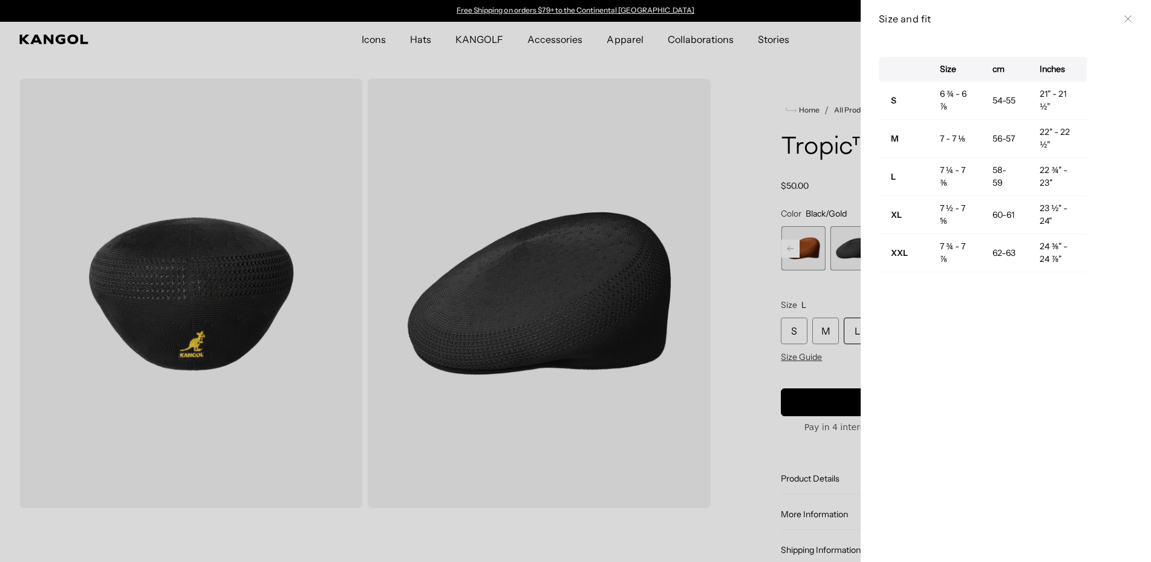
click at [833, 301] on div at bounding box center [575, 281] width 1151 height 562
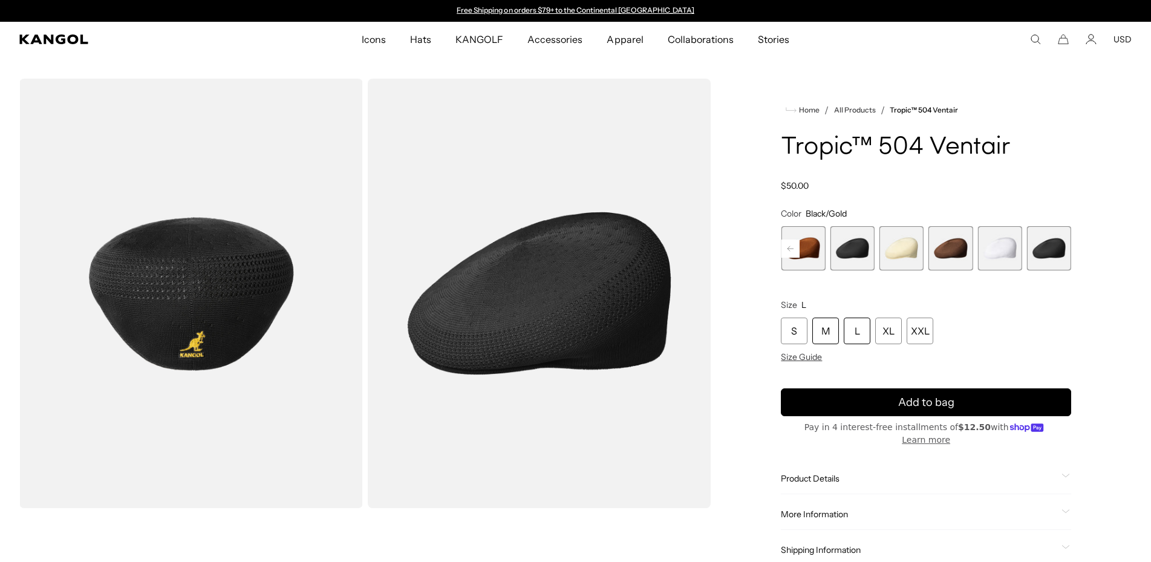
click at [824, 327] on div "M" at bounding box center [825, 331] width 27 height 27
drag, startPoint x: 886, startPoint y: 394, endPoint x: 979, endPoint y: 310, distance: 125.5
click at [977, 353] on product-info "Home / All Products / Tropic™ 504 Ventair Tropic™ 504 Ventair Regular price $50…" at bounding box center [926, 334] width 290 height 463
click at [963, 254] on span "20 of 22" at bounding box center [950, 248] width 44 height 44
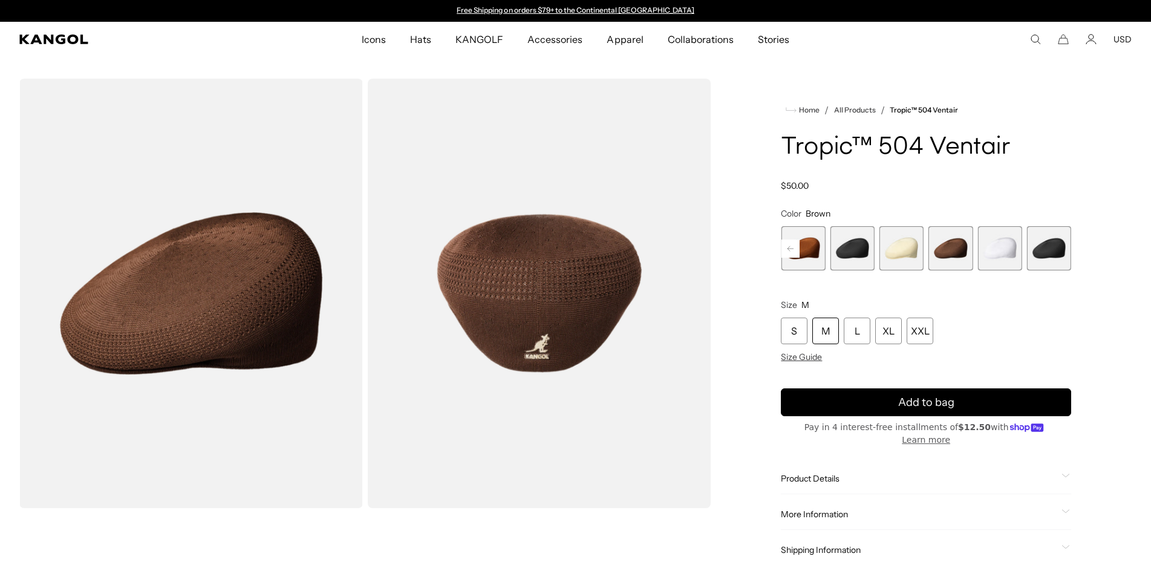
click at [846, 246] on span "18 of 22" at bounding box center [852, 248] width 44 height 44
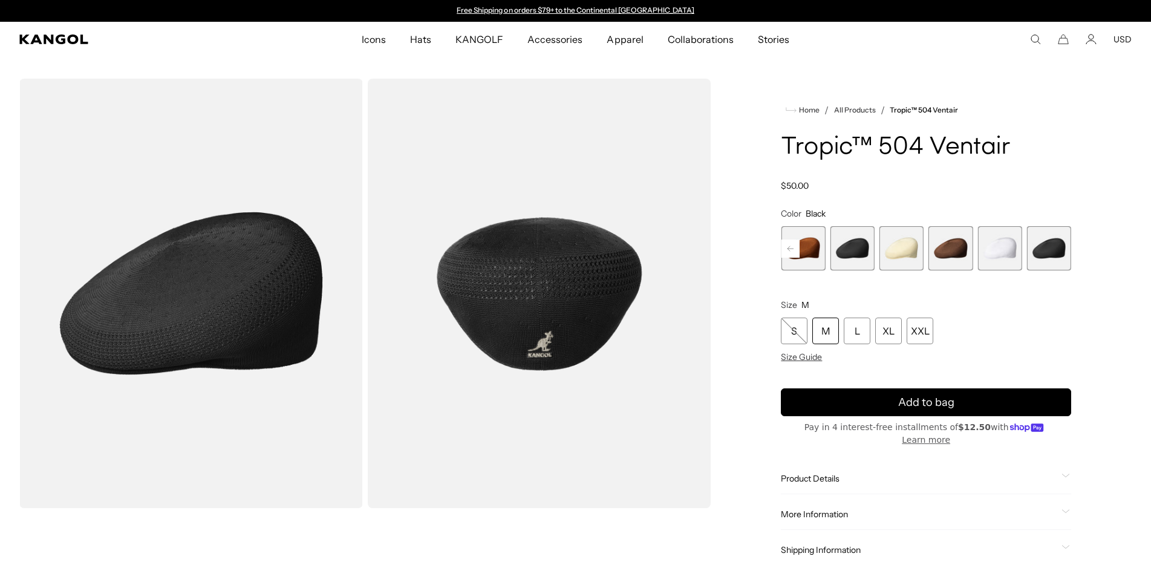
click at [1055, 251] on span "22 of 22" at bounding box center [1049, 248] width 44 height 44
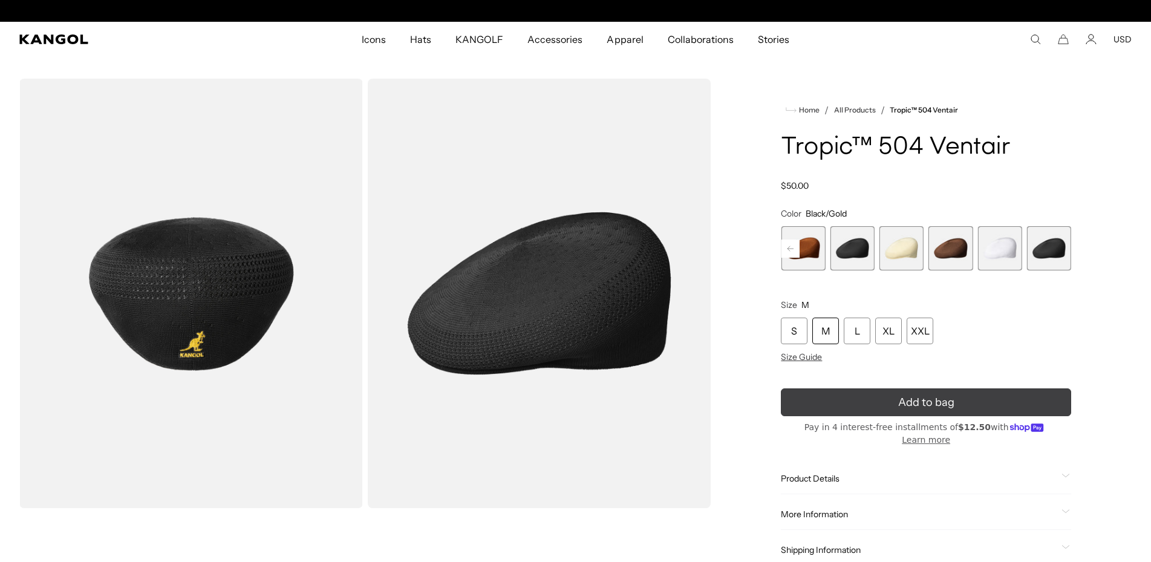
scroll to position [0, 249]
click at [842, 400] on button "Add to bag" at bounding box center [926, 402] width 290 height 28
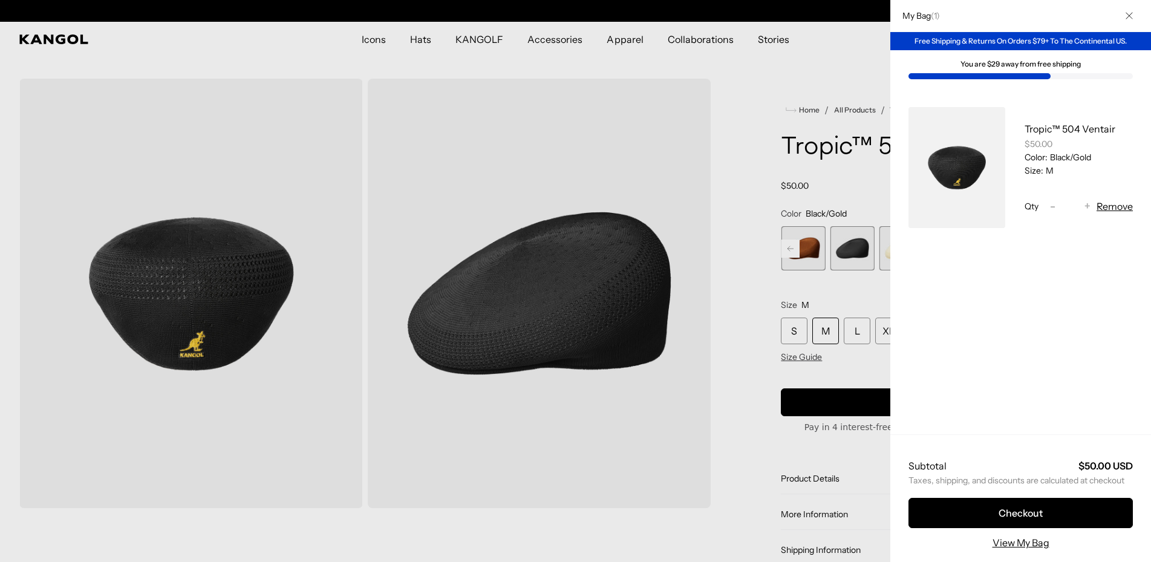
scroll to position [0, 0]
click at [864, 61] on div at bounding box center [575, 281] width 1151 height 562
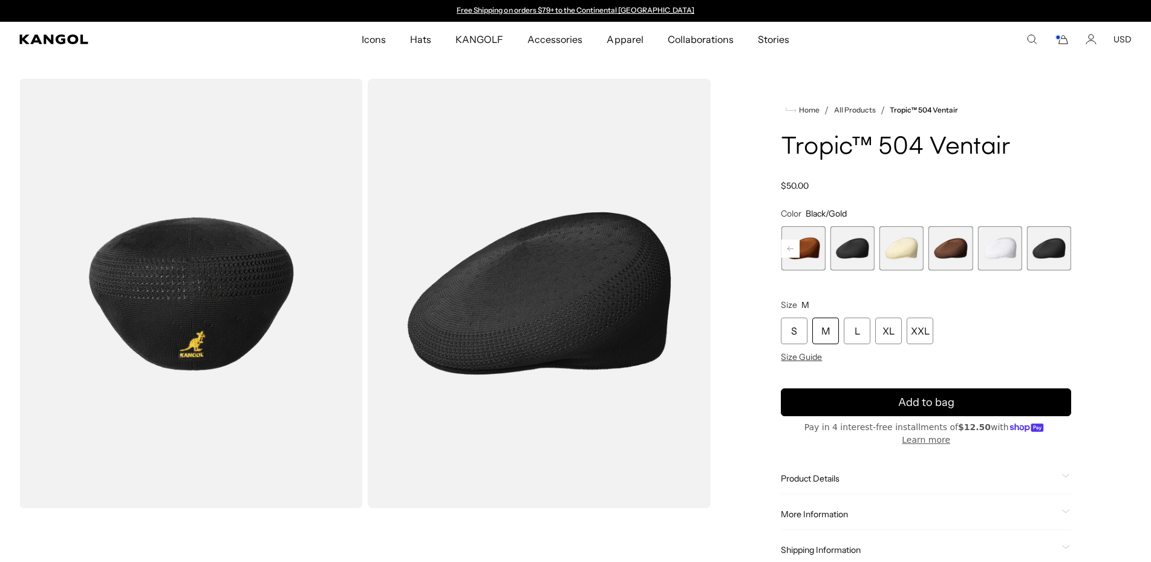
scroll to position [0, 249]
